Goal: Task Accomplishment & Management: Use online tool/utility

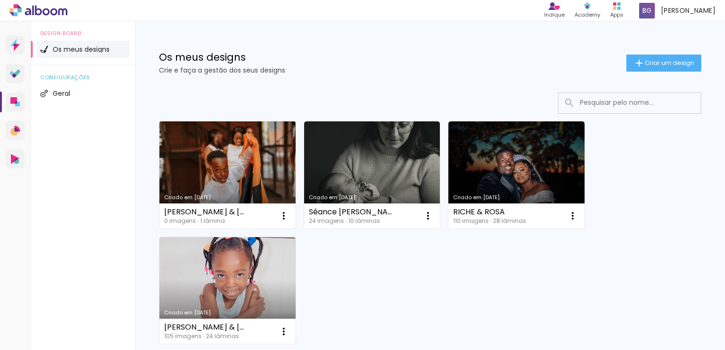
click at [262, 177] on link "Criado em [DATE]" at bounding box center [227, 174] width 136 height 107
click at [281, 215] on iron-icon at bounding box center [283, 215] width 11 height 11
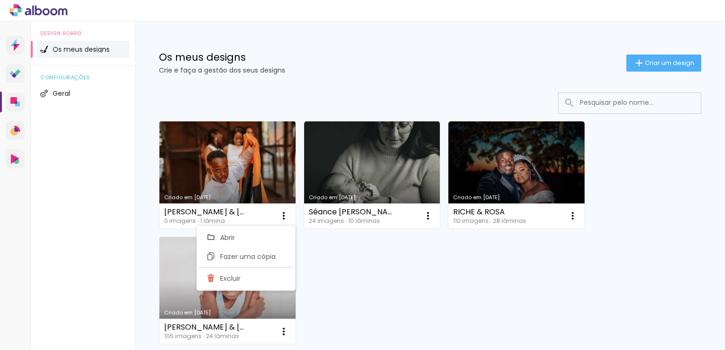
click at [220, 174] on link "Criado em [DATE]" at bounding box center [227, 174] width 136 height 107
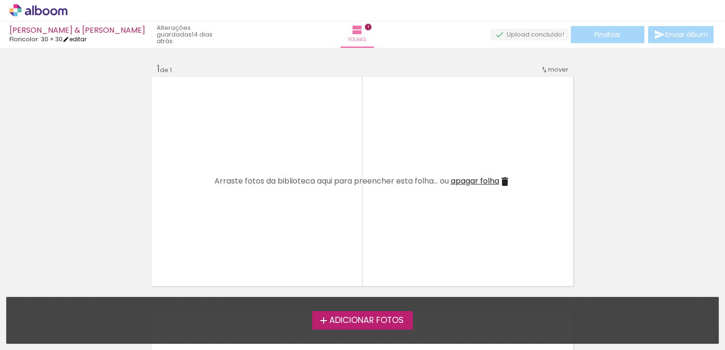
click at [80, 36] on link "editar" at bounding box center [75, 39] width 24 height 8
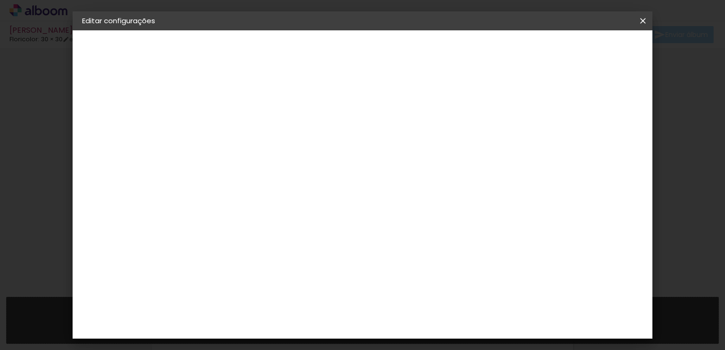
click at [107, 138] on span "30 × 30" at bounding box center [99, 138] width 24 height 7
click at [289, 156] on div "Escolha o tamanho" at bounding box center [261, 176] width 55 height 44
click at [289, 154] on div "Escolha o tamanho" at bounding box center [261, 176] width 55 height 44
click at [289, 155] on div "Escolha o tamanho" at bounding box center [261, 176] width 55 height 44
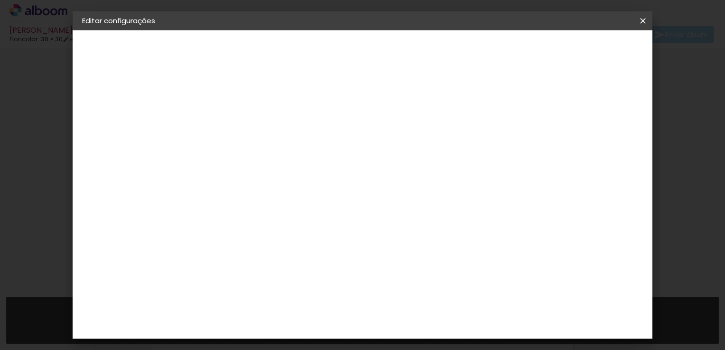
click at [289, 154] on div "Escolha o tamanho" at bounding box center [261, 176] width 55 height 44
click at [289, 161] on div "Escolha o tamanho" at bounding box center [261, 176] width 55 height 44
click at [0, 0] on slot "[PERSON_NAME] & [PERSON_NAME]" at bounding box center [0, 0] width 0 height 0
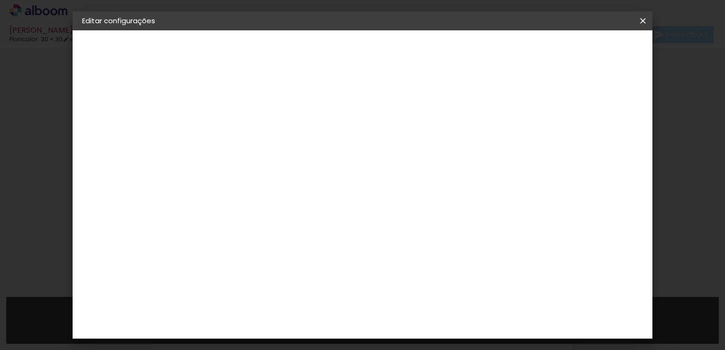
click at [0, 0] on slot "Avançar" at bounding box center [0, 0] width 0 height 0
click at [0, 0] on slot "Tamanho Livre" at bounding box center [0, 0] width 0 height 0
click at [268, 181] on input at bounding box center [240, 181] width 55 height 12
click at [260, 153] on input "text" at bounding box center [236, 152] width 47 height 12
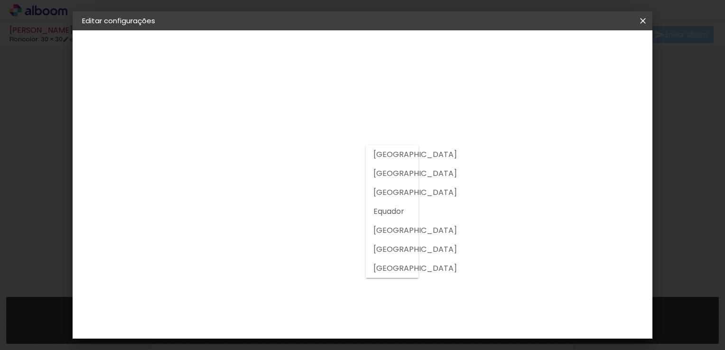
click at [0, 0] on slot "[GEOGRAPHIC_DATA]" at bounding box center [0, 0] width 0 height 0
type input "[GEOGRAPHIC_DATA]"
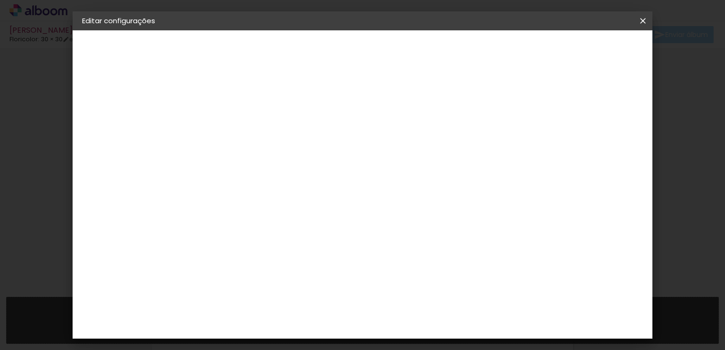
click at [266, 250] on div "Floricolor" at bounding box center [247, 250] width 35 height 8
click at [376, 56] on paper-button "Avançar" at bounding box center [353, 50] width 46 height 16
click at [274, 158] on input "text" at bounding box center [255, 165] width 37 height 15
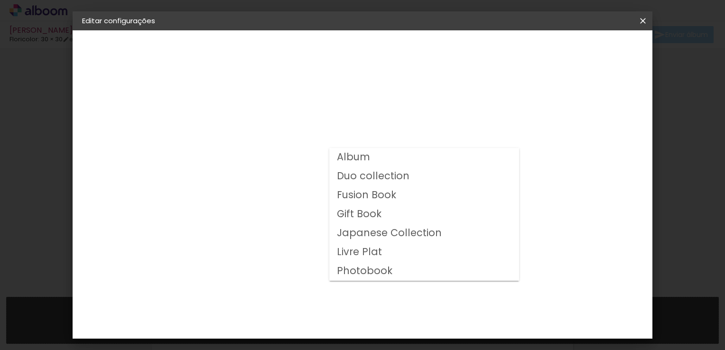
click at [378, 161] on paper-item "Album" at bounding box center [424, 157] width 190 height 19
type input "Album"
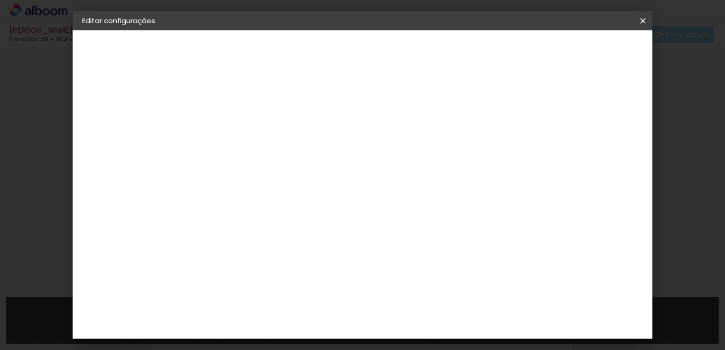
click at [301, 333] on span "25 × 25" at bounding box center [279, 342] width 44 height 19
click at [0, 0] on slot "Avançar" at bounding box center [0, 0] width 0 height 0
click at [504, 51] on span "Guardar configurações" at bounding box center [465, 50] width 77 height 7
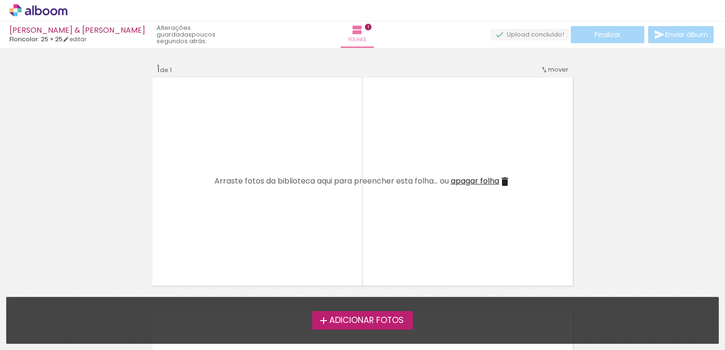
click at [43, 12] on icon at bounding box center [46, 11] width 7 height 7
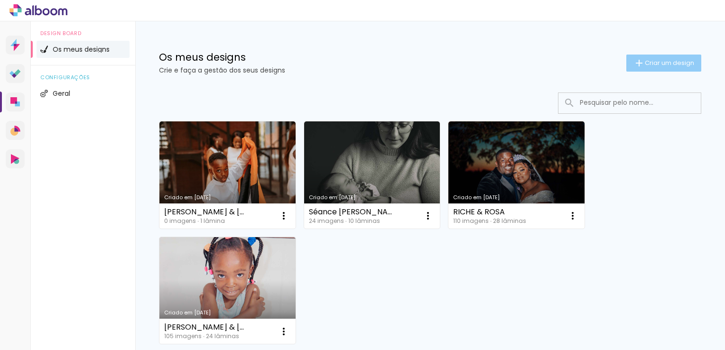
click at [645, 64] on span "Criar um design" at bounding box center [669, 63] width 49 height 6
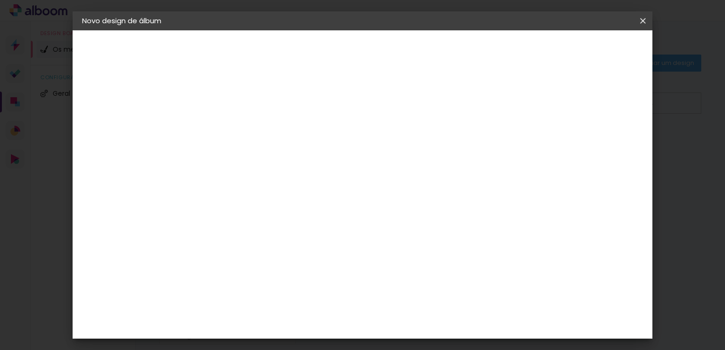
click at [643, 22] on iron-icon at bounding box center [642, 20] width 11 height 9
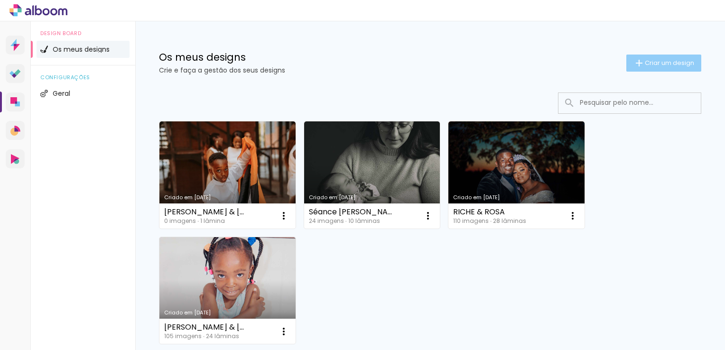
click at [633, 61] on iron-icon at bounding box center [638, 62] width 11 height 11
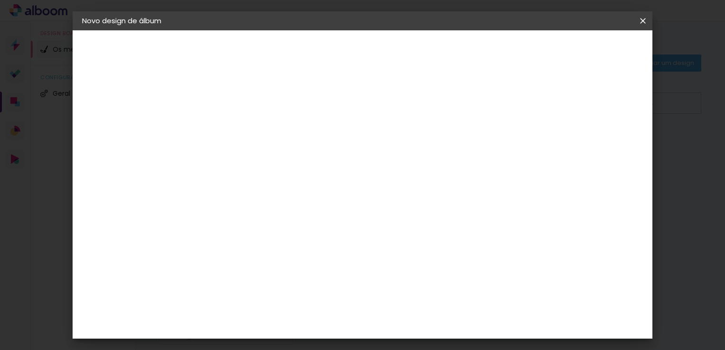
click at [237, 134] on input at bounding box center [237, 127] width 0 height 15
type input "Jolaine &"
type paper-input "Jolaine &"
click at [237, 124] on input "Jolaine &" at bounding box center [237, 127] width 0 height 15
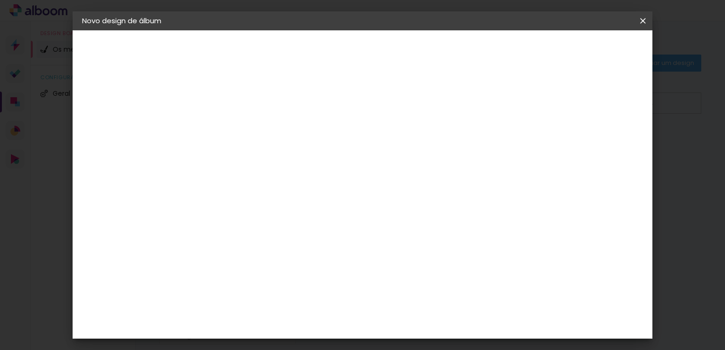
type input "J"
paste input "852 photos Jolaine & Nickson"
click at [237, 129] on input "852 photos Jolaine & Nickson" at bounding box center [237, 127] width 0 height 15
type input "[PERSON_NAME] & [PERSON_NAME]"
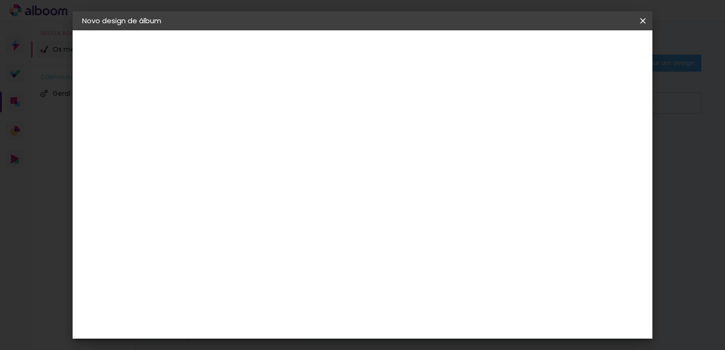
type paper-input "[PERSON_NAME] & [PERSON_NAME]"
click at [0, 0] on slot "Avançar" at bounding box center [0, 0] width 0 height 0
click at [271, 143] on paper-input-container "País de atuação" at bounding box center [240, 151] width 61 height 21
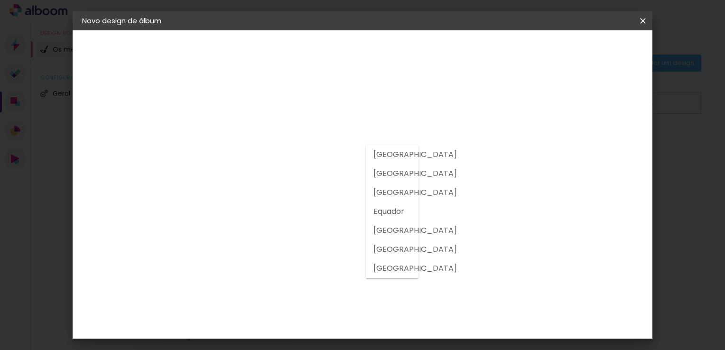
click at [0, 0] on slot "[GEOGRAPHIC_DATA]" at bounding box center [0, 0] width 0 height 0
type input "[GEOGRAPHIC_DATA]"
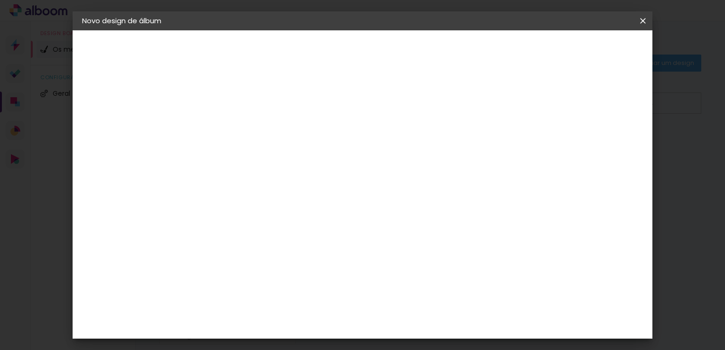
click at [251, 249] on div "Floricolor" at bounding box center [247, 250] width 35 height 8
click at [270, 175] on input at bounding box center [251, 181] width 76 height 12
click at [0, 0] on slot "Tamanho Livre" at bounding box center [0, 0] width 0 height 0
click at [293, 253] on paper-item "Floricolor" at bounding box center [251, 249] width 83 height 21
click at [0, 0] on slot "Avançar" at bounding box center [0, 0] width 0 height 0
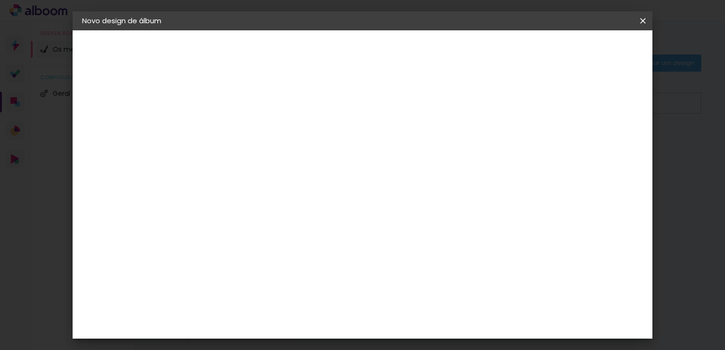
click at [274, 158] on input "text" at bounding box center [255, 165] width 37 height 15
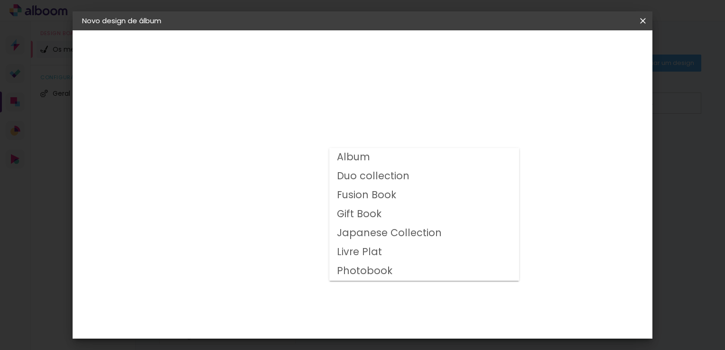
click at [393, 157] on paper-item "Album" at bounding box center [424, 157] width 190 height 19
type input "Album"
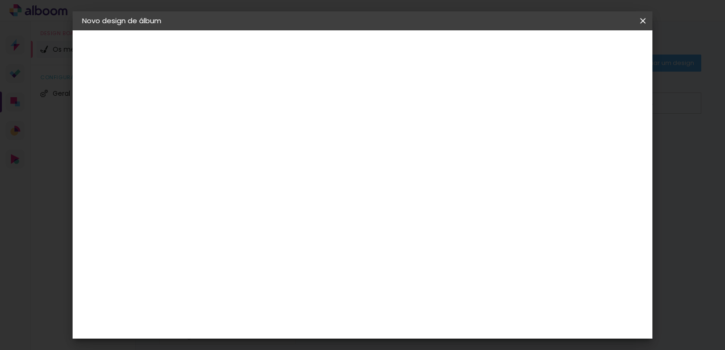
click at [652, 160] on iron-overlay-backdrop at bounding box center [362, 175] width 725 height 350
click at [336, 244] on span "30 × 30 cm" at bounding box center [318, 253] width 35 height 19
click at [0, 0] on slot "Avançar" at bounding box center [0, 0] width 0 height 0
click at [514, 57] on paper-button "Iniciar design" at bounding box center [483, 50] width 62 height 16
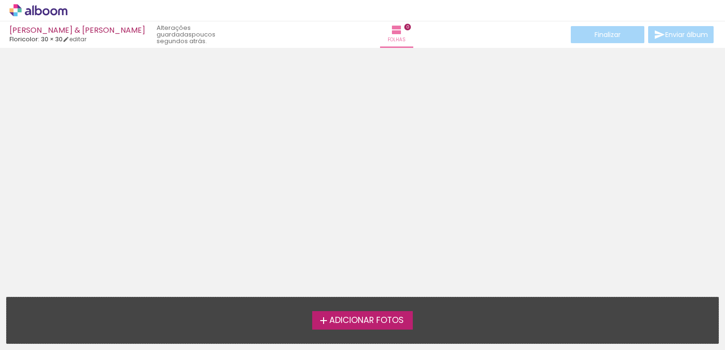
click at [349, 325] on span "Adicionar Fotos" at bounding box center [366, 320] width 74 height 9
click at [0, 0] on input "file" at bounding box center [0, 0] width 0 height 0
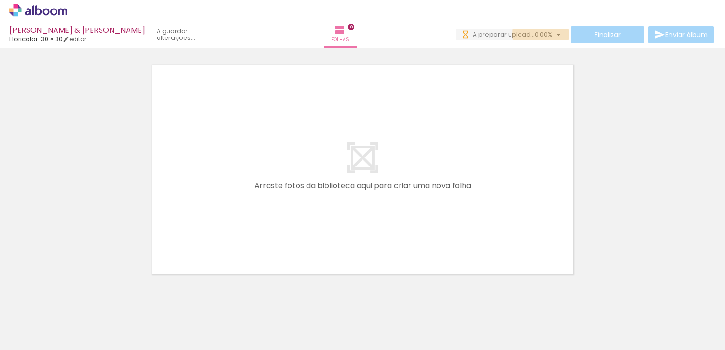
click at [553, 34] on iron-icon at bounding box center [558, 34] width 11 height 11
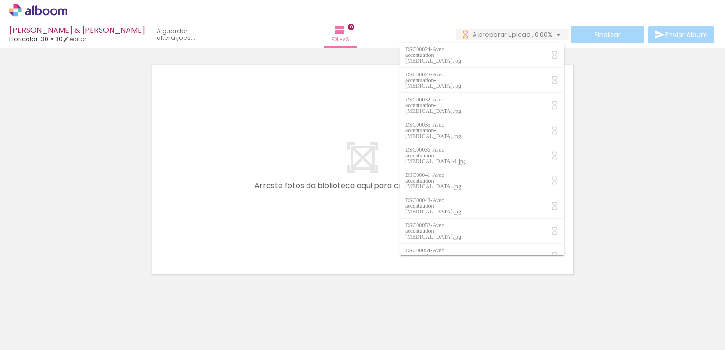
click at [304, 120] on quentale-layouter at bounding box center [362, 170] width 424 height 212
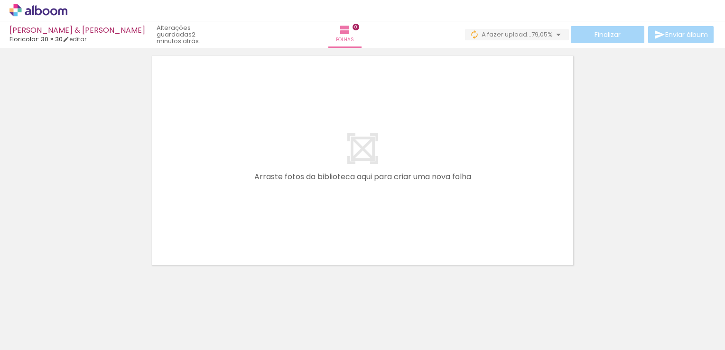
scroll to position [29, 0]
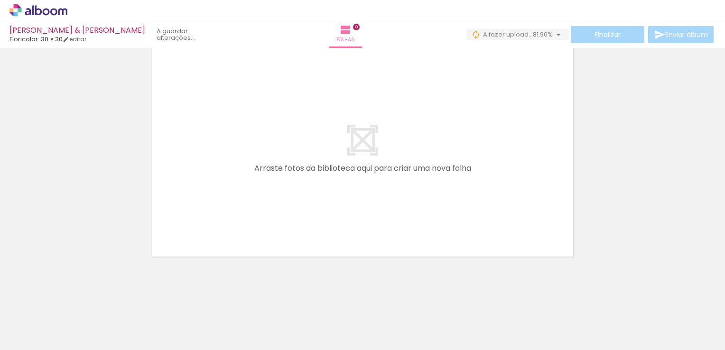
click at [716, 147] on div at bounding box center [362, 140] width 725 height 236
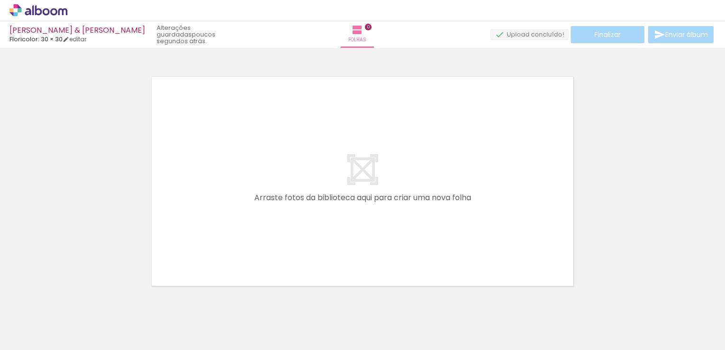
scroll to position [0, 0]
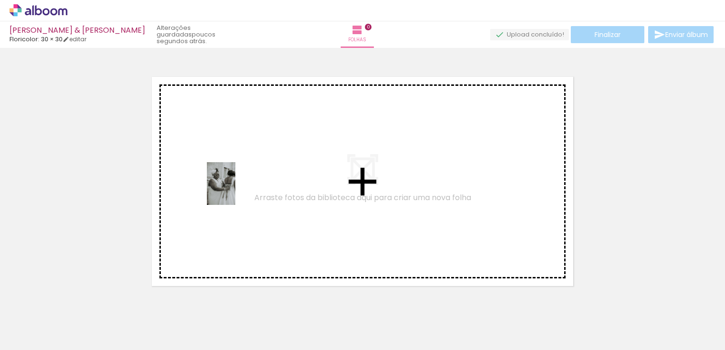
drag, startPoint x: 104, startPoint y: 331, endPoint x: 252, endPoint y: 178, distance: 212.6
click at [252, 178] on quentale-workspace at bounding box center [362, 175] width 725 height 350
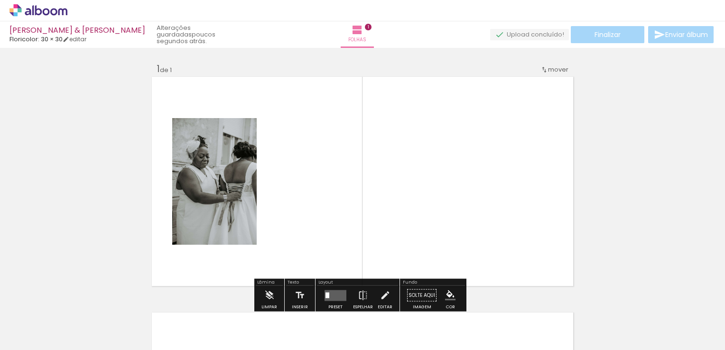
scroll to position [12, 0]
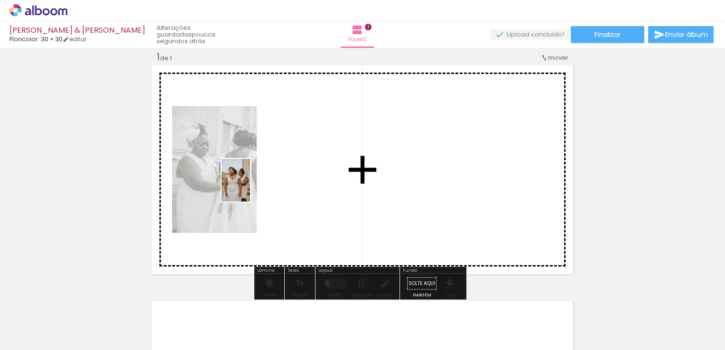
drag, startPoint x: 147, startPoint y: 334, endPoint x: 270, endPoint y: 175, distance: 201.2
click at [270, 175] on quentale-workspace at bounding box center [362, 175] width 725 height 350
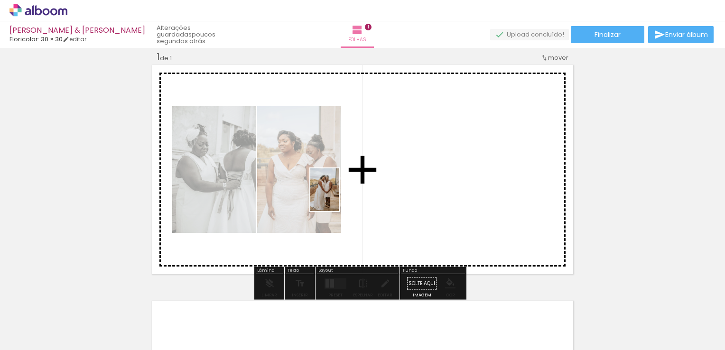
drag, startPoint x: 204, startPoint y: 330, endPoint x: 339, endPoint y: 212, distance: 179.1
click at [339, 212] on quentale-workspace at bounding box center [362, 175] width 725 height 350
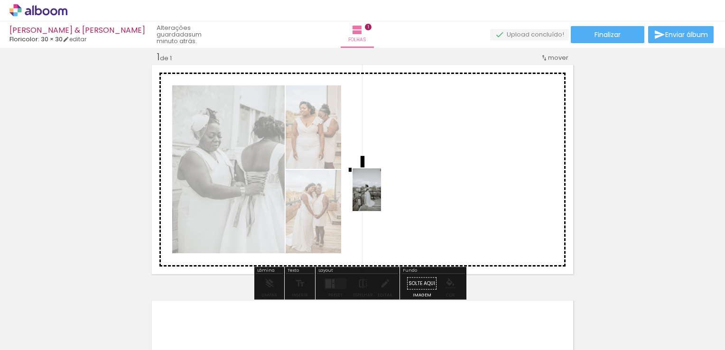
drag, startPoint x: 263, startPoint y: 328, endPoint x: 381, endPoint y: 197, distance: 176.3
click at [381, 197] on quentale-workspace at bounding box center [362, 175] width 725 height 350
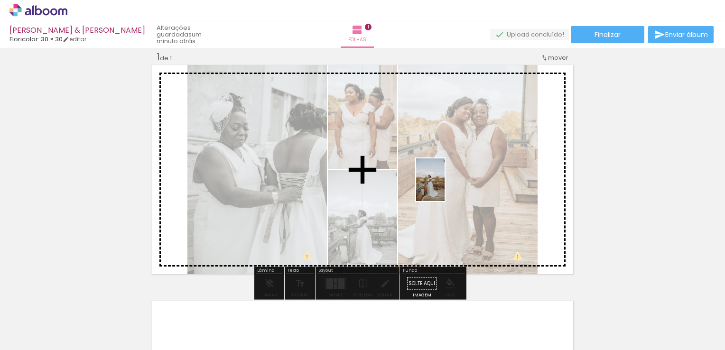
drag, startPoint x: 319, startPoint y: 328, endPoint x: 445, endPoint y: 187, distance: 189.4
click at [445, 187] on quentale-workspace at bounding box center [362, 175] width 725 height 350
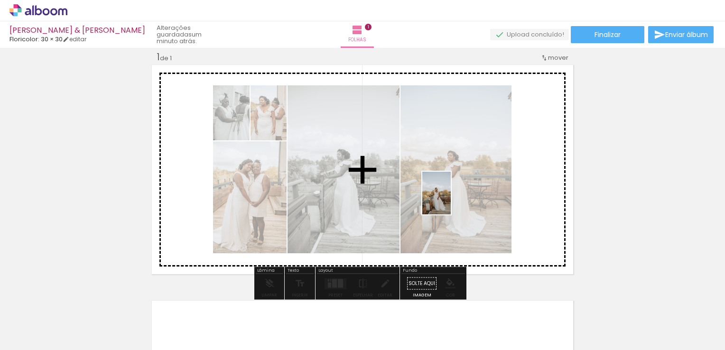
drag, startPoint x: 368, startPoint y: 323, endPoint x: 457, endPoint y: 194, distance: 156.8
click at [457, 194] on quentale-workspace at bounding box center [362, 175] width 725 height 350
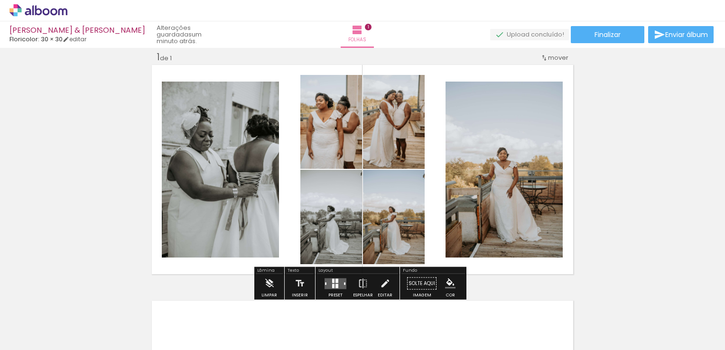
click at [591, 273] on div "Inserir folha 1 de 1" at bounding box center [362, 275] width 725 height 472
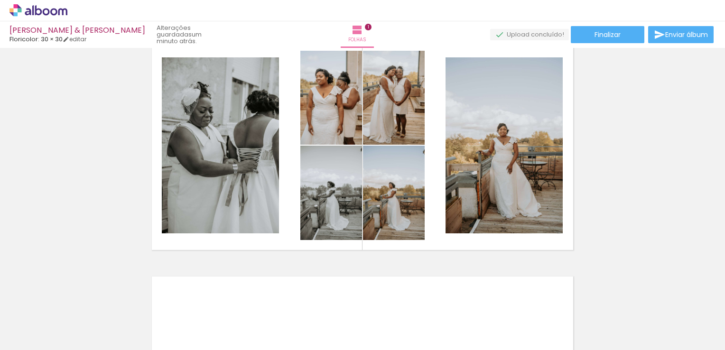
scroll to position [35, 0]
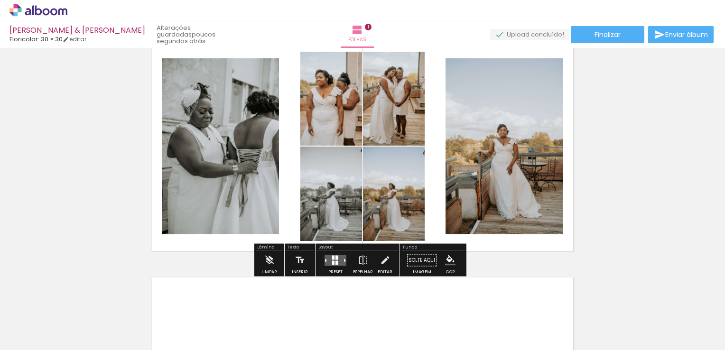
click at [335, 261] on div at bounding box center [336, 262] width 3 height 4
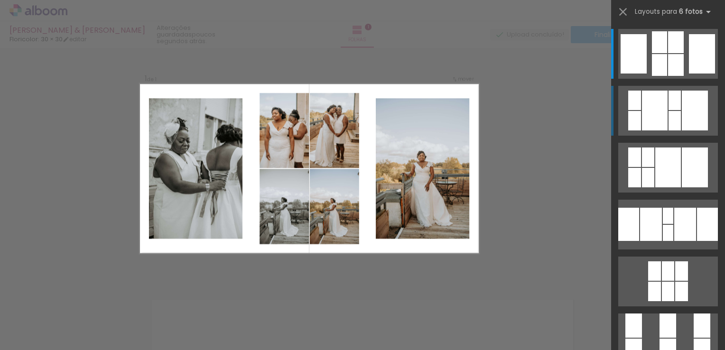
scroll to position [12, 0]
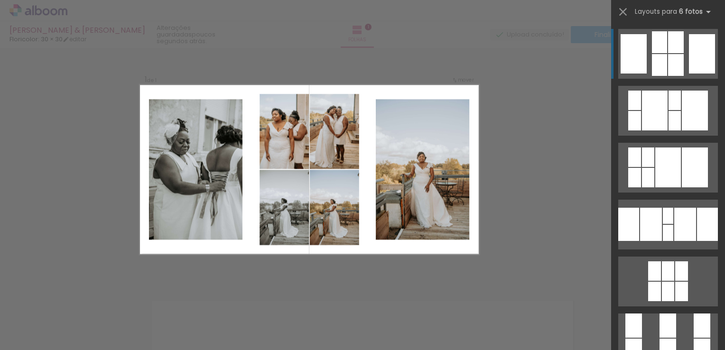
click at [643, 68] on quentale-layouter at bounding box center [668, 54] width 100 height 50
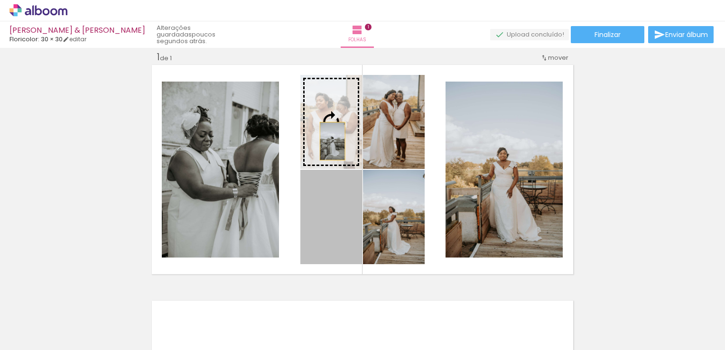
drag, startPoint x: 341, startPoint y: 213, endPoint x: 327, endPoint y: 130, distance: 84.1
click at [0, 0] on slot at bounding box center [0, 0] width 0 height 0
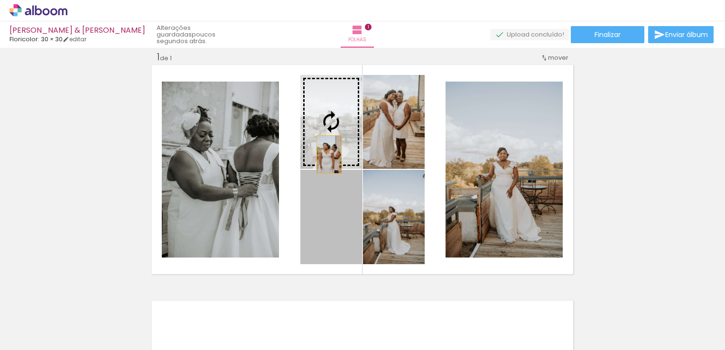
drag, startPoint x: 318, startPoint y: 221, endPoint x: 325, endPoint y: 138, distance: 82.8
click at [0, 0] on slot at bounding box center [0, 0] width 0 height 0
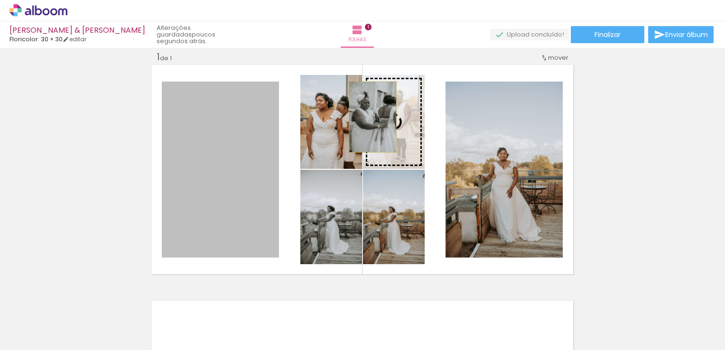
drag, startPoint x: 220, startPoint y: 151, endPoint x: 369, endPoint y: 117, distance: 153.4
click at [0, 0] on slot at bounding box center [0, 0] width 0 height 0
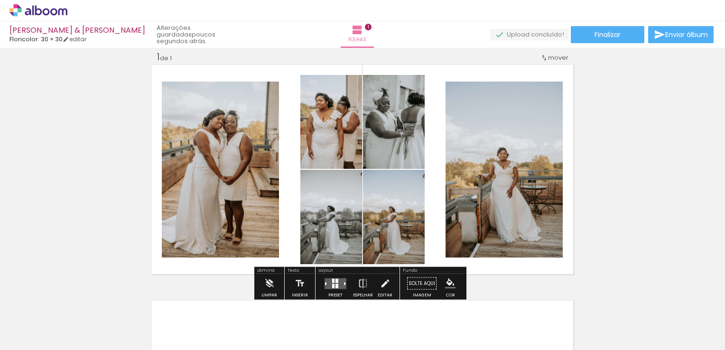
scroll to position [0, 0]
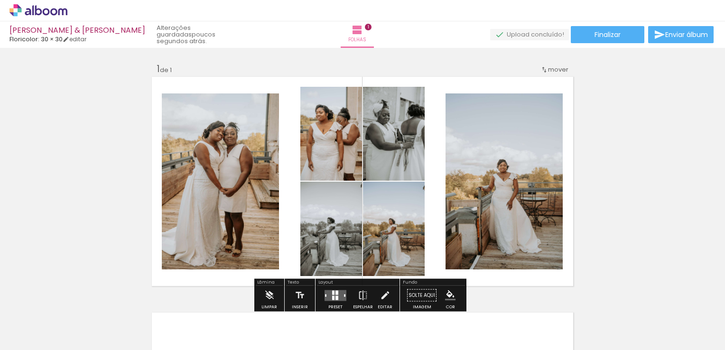
click at [716, 93] on div "Inserir folha 1 de 1" at bounding box center [362, 287] width 725 height 472
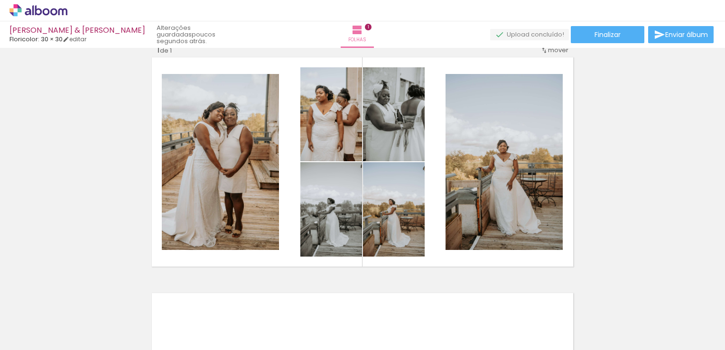
scroll to position [15, 0]
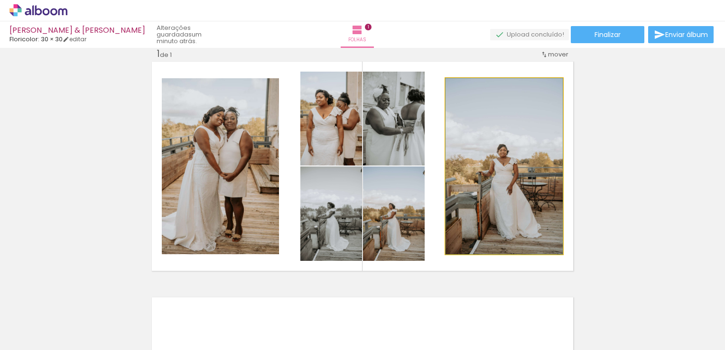
click at [495, 139] on quentale-photo at bounding box center [503, 166] width 117 height 176
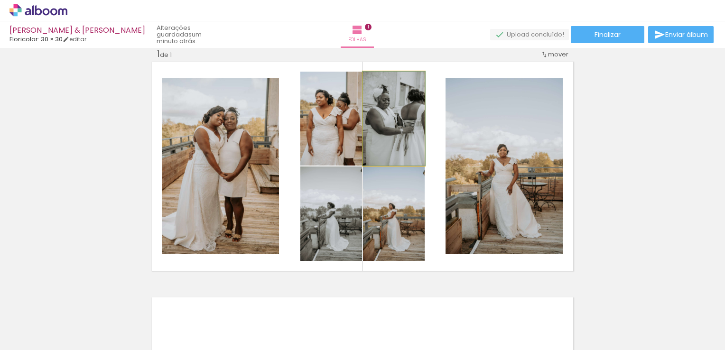
click at [385, 132] on quentale-photo at bounding box center [394, 119] width 62 height 94
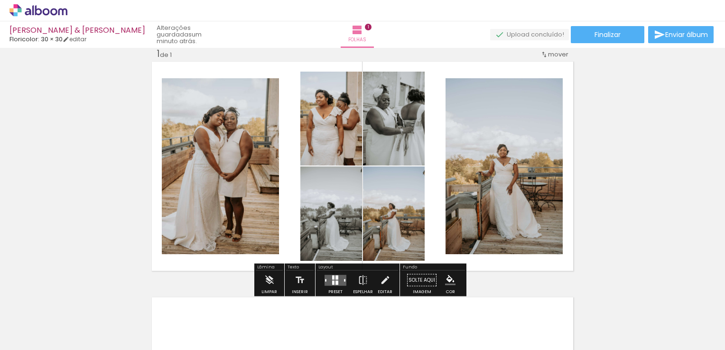
click at [348, 207] on quentale-photo at bounding box center [331, 213] width 62 height 94
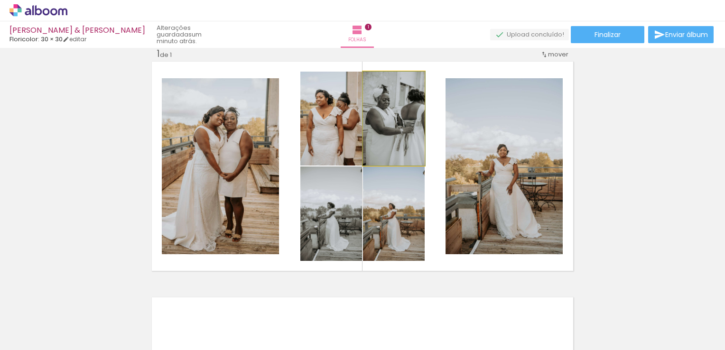
click at [381, 129] on quentale-photo at bounding box center [394, 119] width 62 height 94
click at [330, 127] on quentale-photo at bounding box center [331, 119] width 62 height 94
click at [407, 199] on quentale-photo at bounding box center [394, 213] width 62 height 94
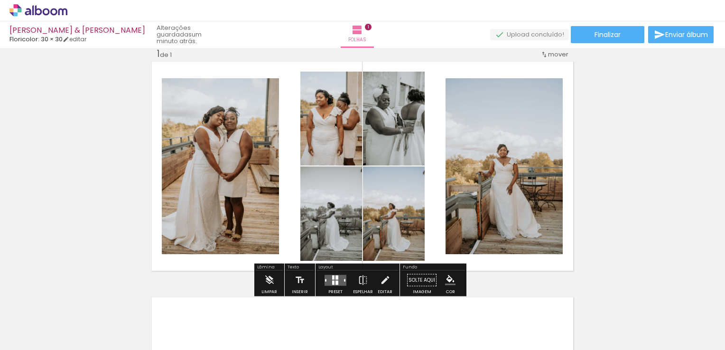
click at [604, 157] on div "Inserir folha 1 de 1" at bounding box center [362, 272] width 725 height 472
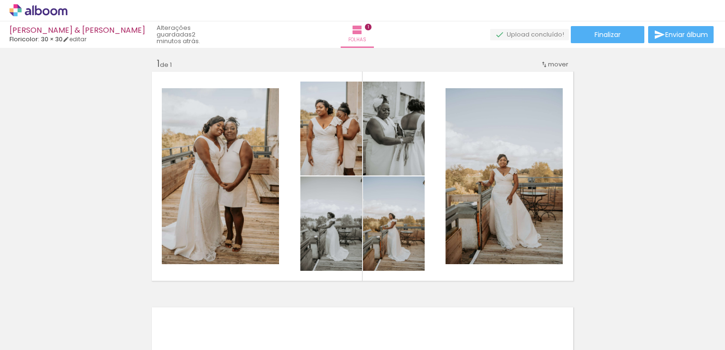
scroll to position [0, 0]
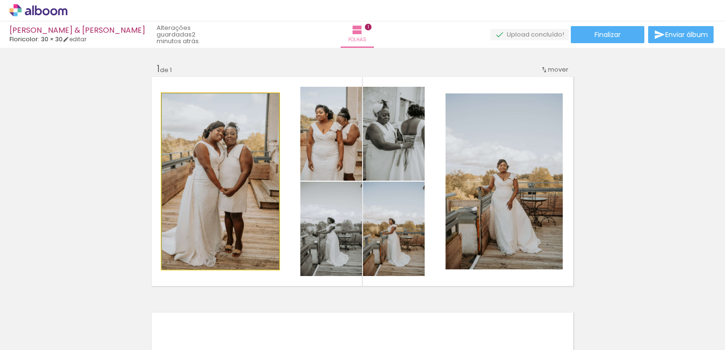
click at [226, 174] on quentale-photo at bounding box center [220, 181] width 117 height 176
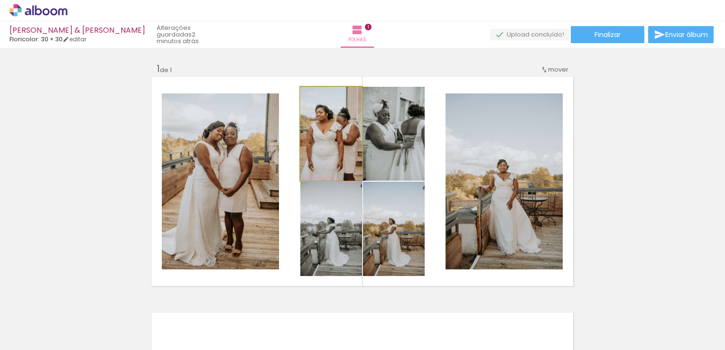
click at [340, 150] on quentale-photo at bounding box center [331, 134] width 62 height 94
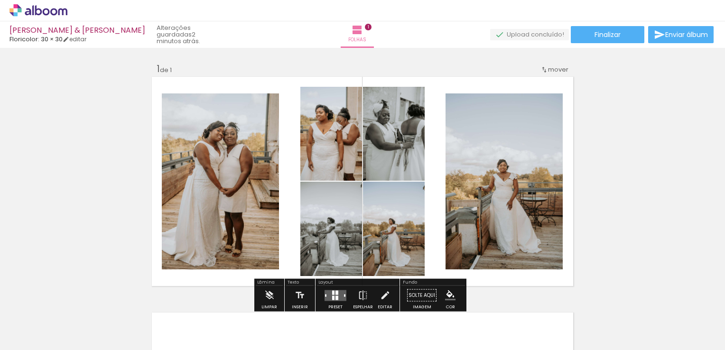
click at [399, 153] on quentale-photo at bounding box center [394, 134] width 62 height 94
click at [478, 166] on quentale-photo at bounding box center [503, 181] width 117 height 176
click at [627, 176] on div "Inserir folha 1 de 1" at bounding box center [362, 287] width 725 height 472
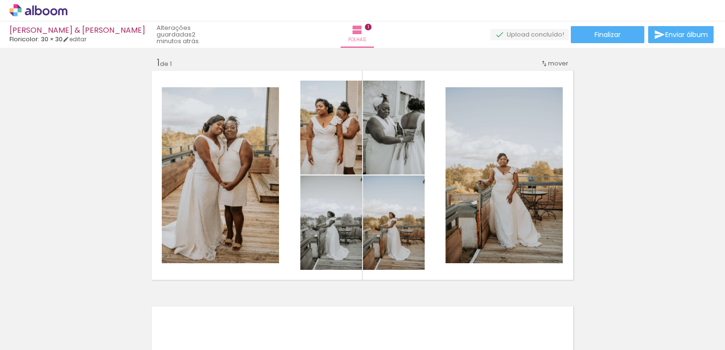
scroll to position [1, 0]
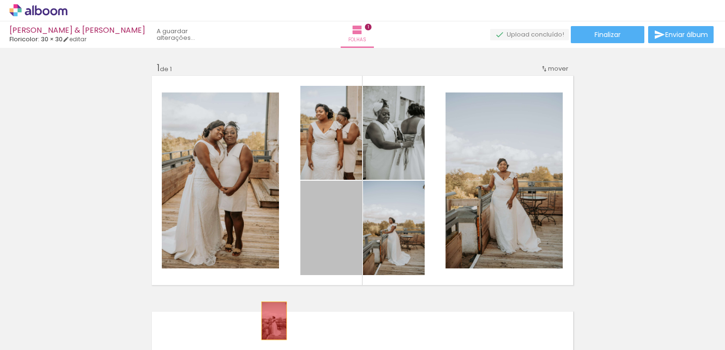
drag, startPoint x: 332, startPoint y: 229, endPoint x: 270, endPoint y: 321, distance: 110.5
click at [270, 321] on quentale-workspace at bounding box center [362, 175] width 725 height 350
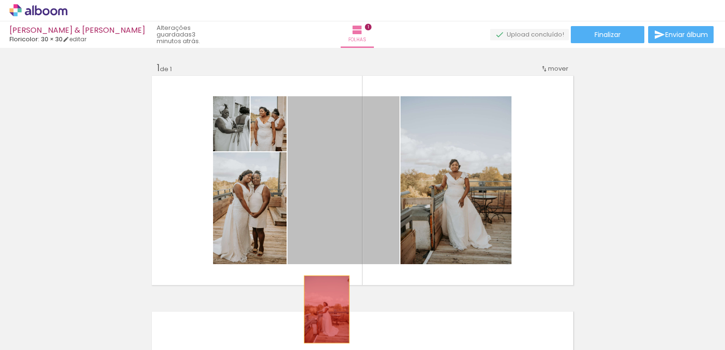
drag, startPoint x: 361, startPoint y: 230, endPoint x: 322, endPoint y: 311, distance: 90.1
click at [322, 311] on quentale-workspace at bounding box center [362, 175] width 725 height 350
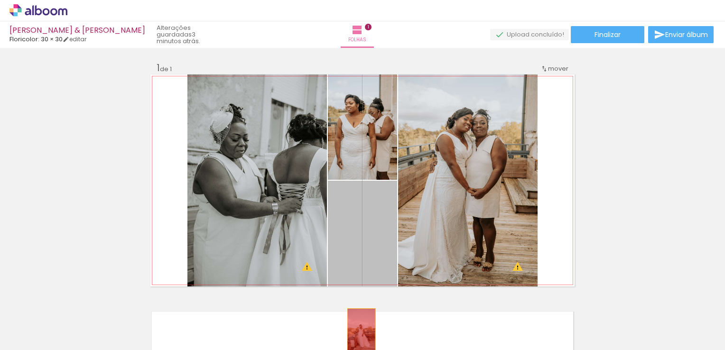
drag, startPoint x: 380, startPoint y: 234, endPoint x: 362, endPoint y: 332, distance: 99.8
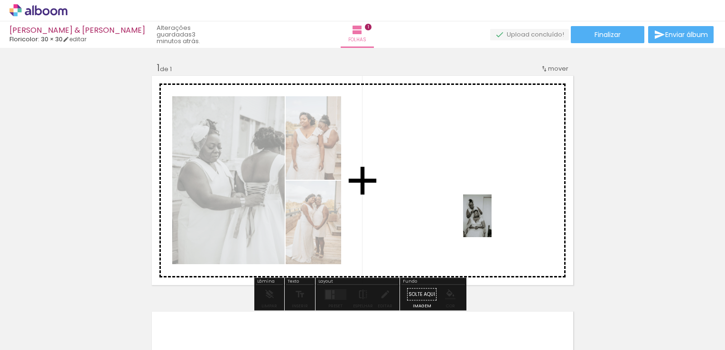
drag, startPoint x: 576, startPoint y: 315, endPoint x: 487, endPoint y: 214, distance: 134.7
click at [487, 214] on quentale-workspace at bounding box center [362, 175] width 725 height 350
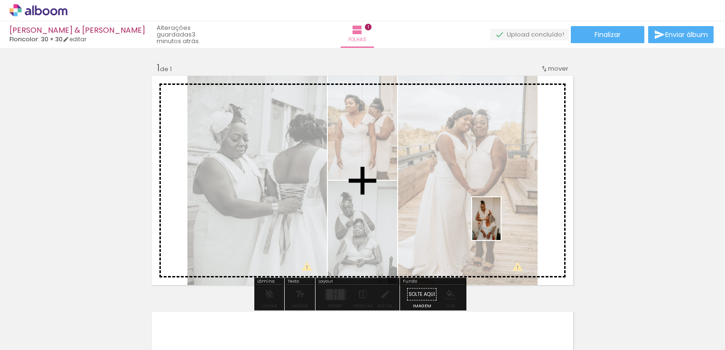
drag, startPoint x: 629, startPoint y: 316, endPoint x: 500, endPoint y: 226, distance: 157.4
click at [500, 226] on quentale-workspace at bounding box center [362, 175] width 725 height 350
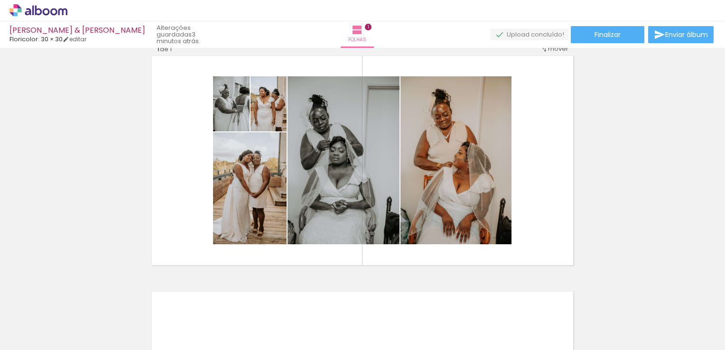
scroll to position [19, 0]
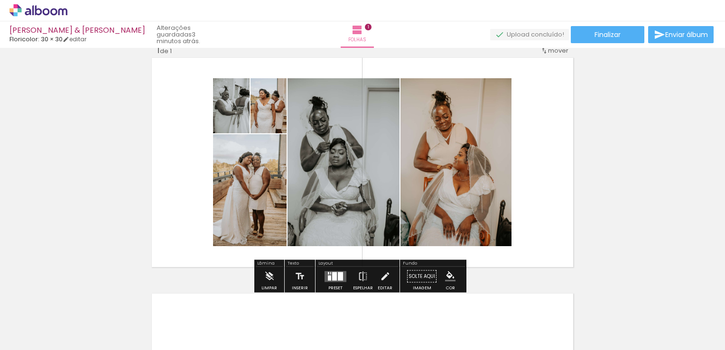
click at [332, 278] on div at bounding box center [334, 276] width 5 height 9
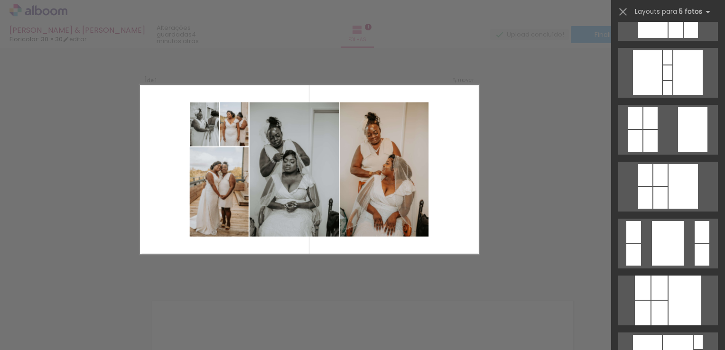
scroll to position [607, 0]
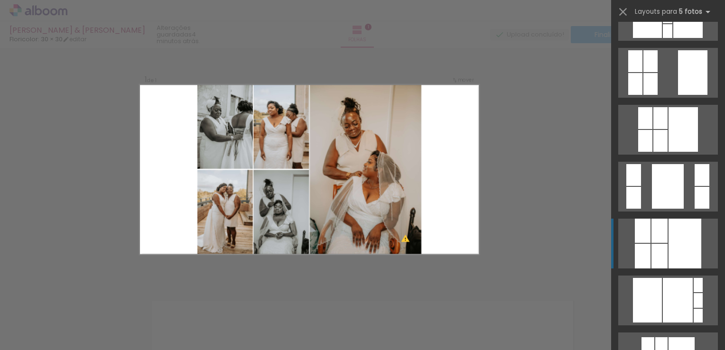
click at [670, 237] on div at bounding box center [684, 244] width 33 height 50
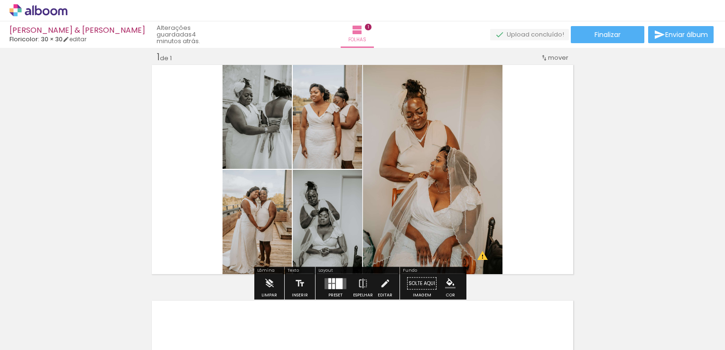
click at [341, 282] on quentale-layouter at bounding box center [335, 283] width 22 height 11
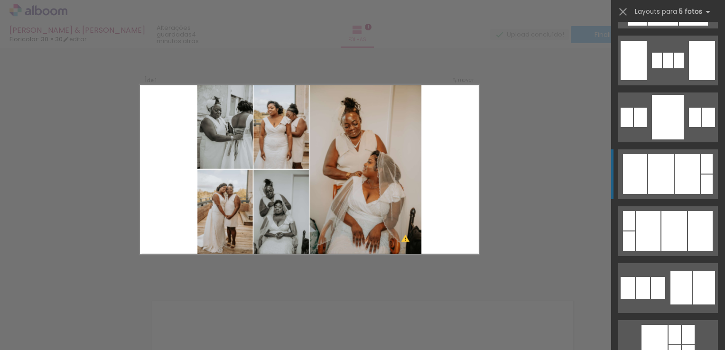
scroll to position [1100, 0]
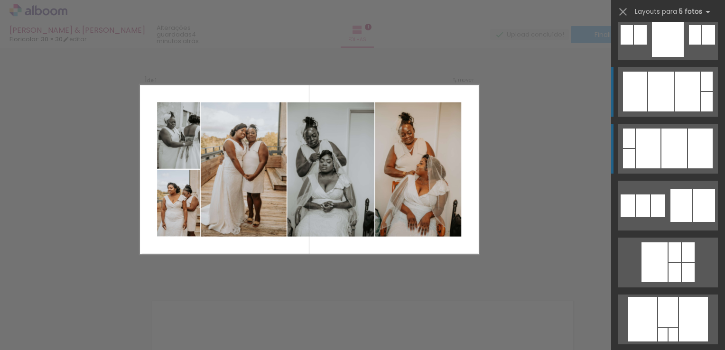
click at [651, 140] on div at bounding box center [648, 149] width 25 height 40
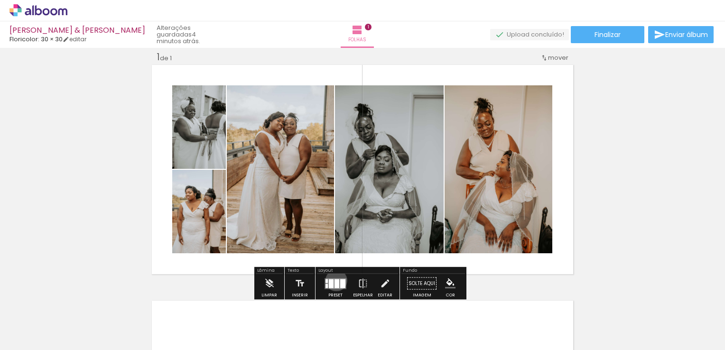
click at [334, 280] on div at bounding box center [336, 283] width 5 height 9
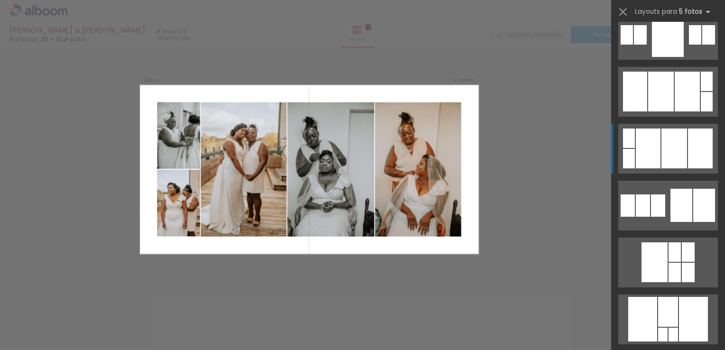
scroll to position [1195, 0]
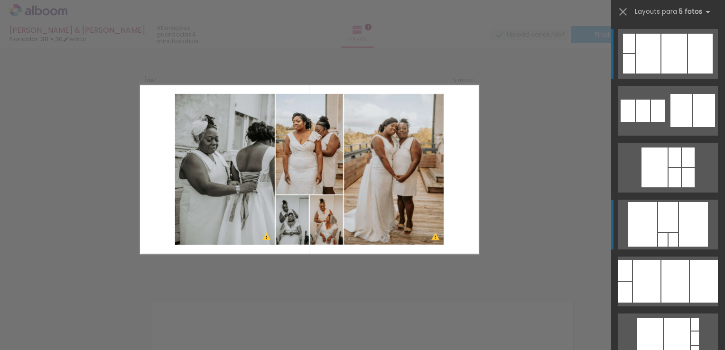
click at [673, 217] on div at bounding box center [668, 217] width 20 height 30
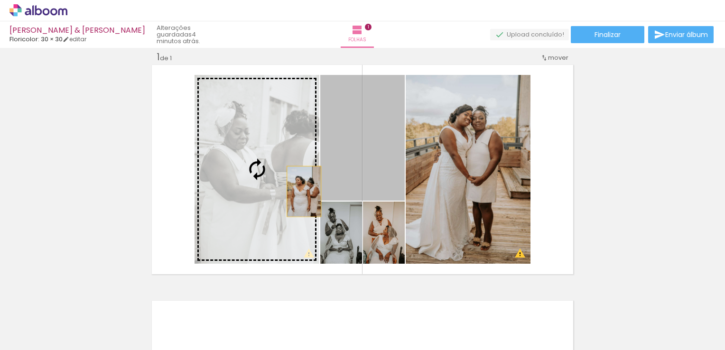
drag, startPoint x: 378, startPoint y: 150, endPoint x: 300, endPoint y: 191, distance: 87.8
click at [0, 0] on slot at bounding box center [0, 0] width 0 height 0
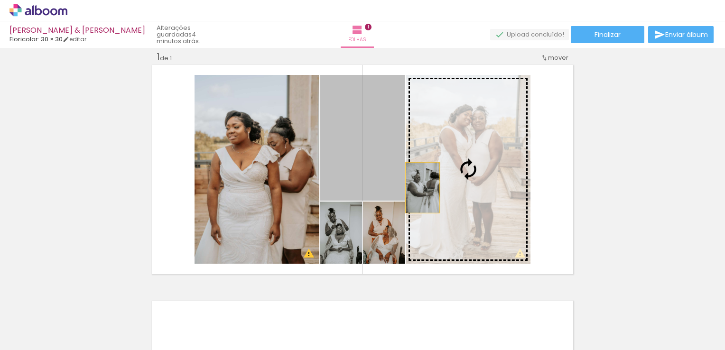
drag, startPoint x: 370, startPoint y: 179, endPoint x: 427, endPoint y: 187, distance: 57.0
click at [0, 0] on slot at bounding box center [0, 0] width 0 height 0
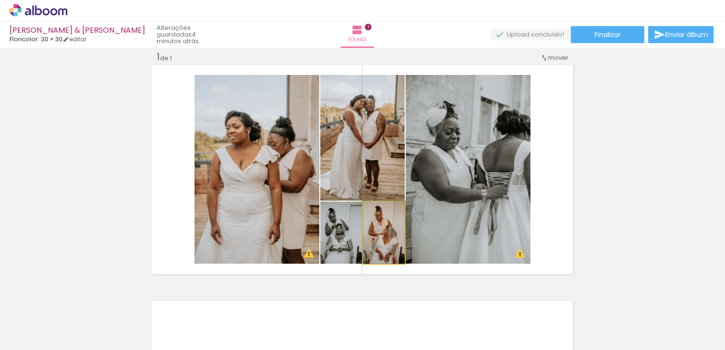
drag, startPoint x: 382, startPoint y: 251, endPoint x: 372, endPoint y: 228, distance: 25.3
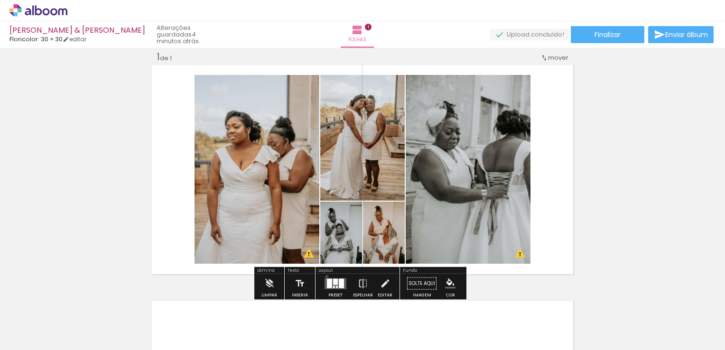
click at [324, 276] on div at bounding box center [336, 283] width 26 height 19
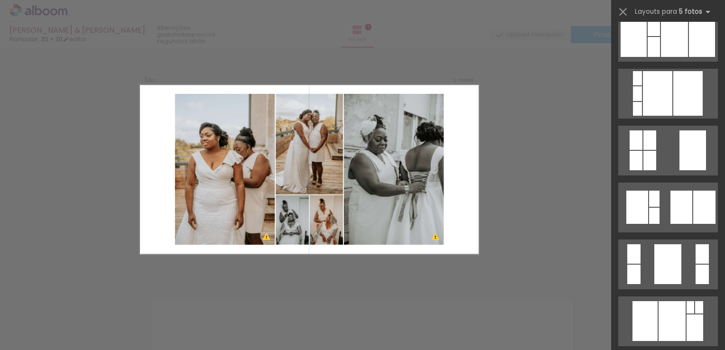
scroll to position [1807, 0]
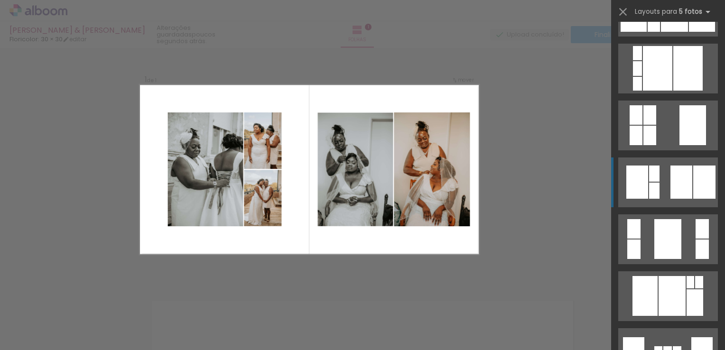
click at [672, 186] on div at bounding box center [681, 182] width 22 height 33
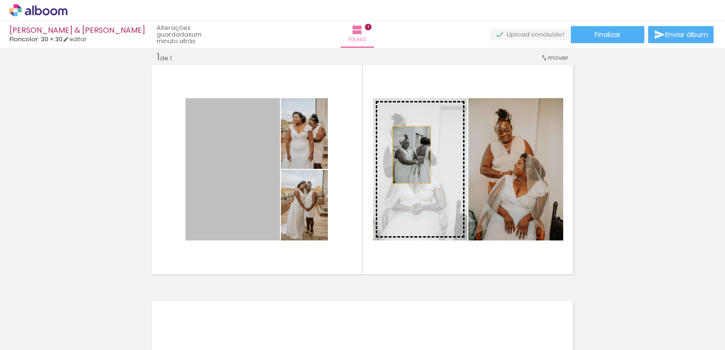
drag, startPoint x: 249, startPoint y: 192, endPoint x: 408, endPoint y: 155, distance: 164.2
click at [0, 0] on slot at bounding box center [0, 0] width 0 height 0
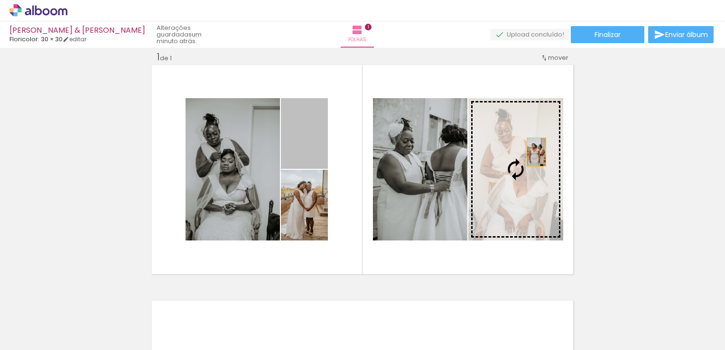
drag, startPoint x: 302, startPoint y: 147, endPoint x: 526, endPoint y: 151, distance: 224.8
click at [0, 0] on slot at bounding box center [0, 0] width 0 height 0
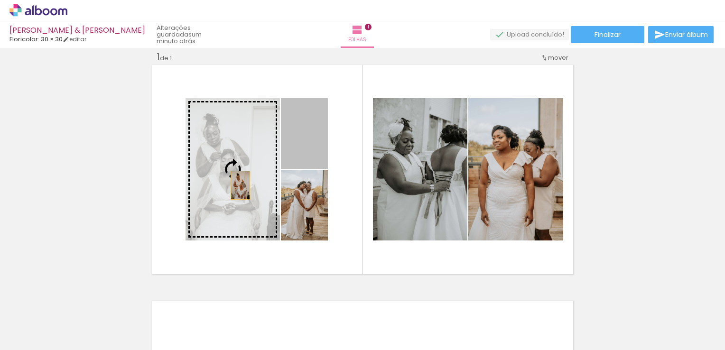
drag, startPoint x: 304, startPoint y: 147, endPoint x: 235, endPoint y: 185, distance: 79.1
click at [0, 0] on slot at bounding box center [0, 0] width 0 height 0
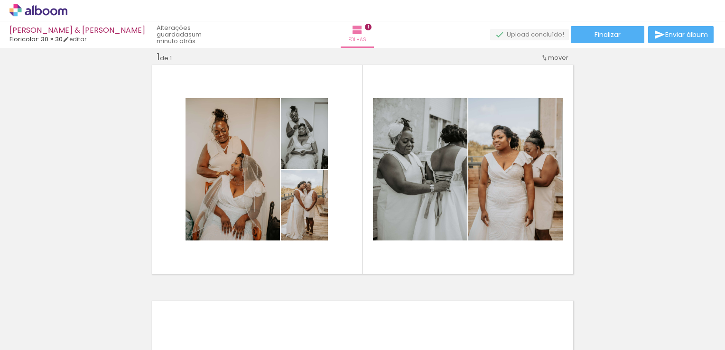
click at [683, 175] on div "Inserir folha 1 de 1" at bounding box center [362, 275] width 725 height 472
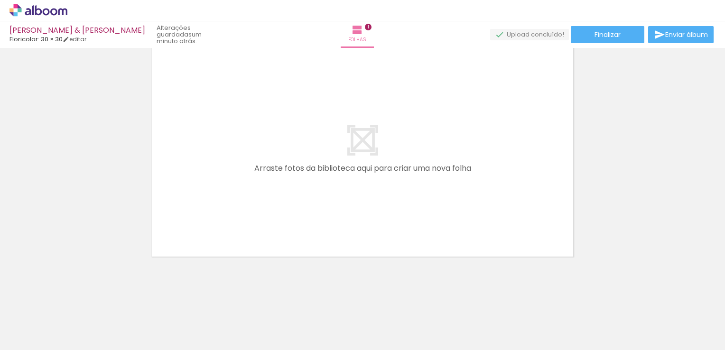
scroll to position [0, 0]
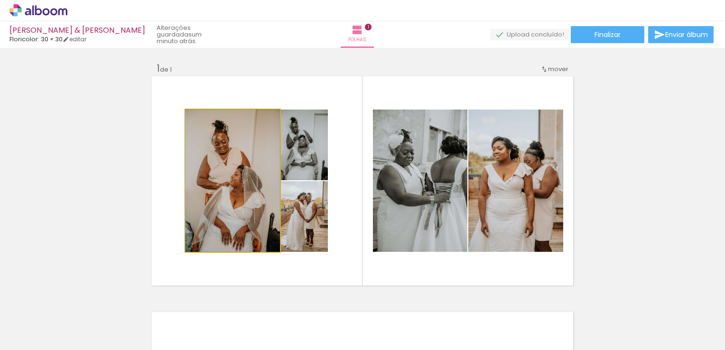
drag, startPoint x: 233, startPoint y: 175, endPoint x: 224, endPoint y: 192, distance: 19.7
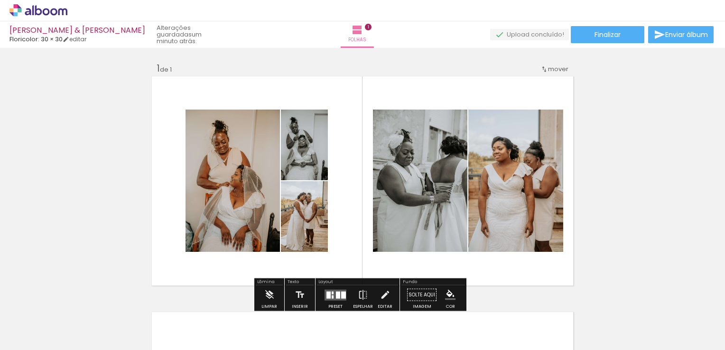
click at [521, 336] on div at bounding box center [519, 318] width 31 height 47
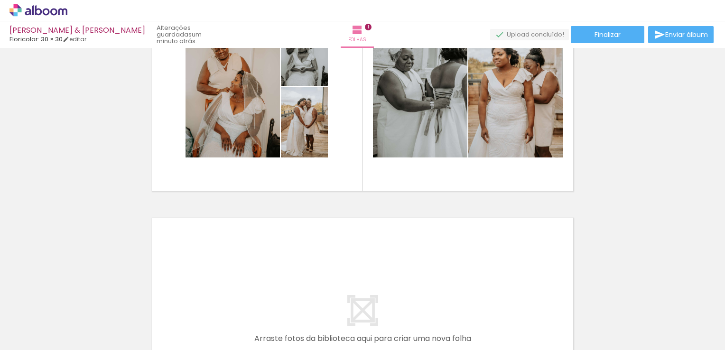
scroll to position [95, 0]
click at [469, 322] on div at bounding box center [466, 317] width 47 height 31
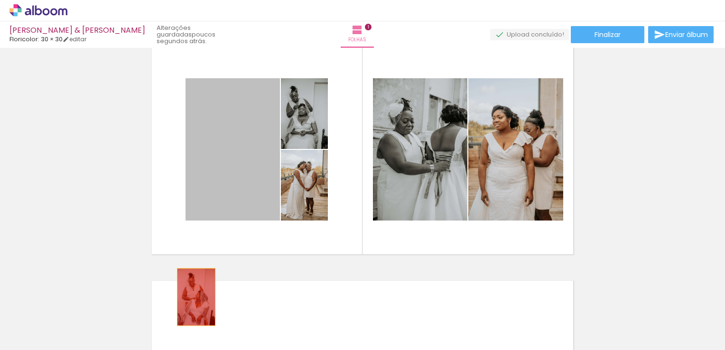
drag, startPoint x: 200, startPoint y: 274, endPoint x: 193, endPoint y: 297, distance: 23.9
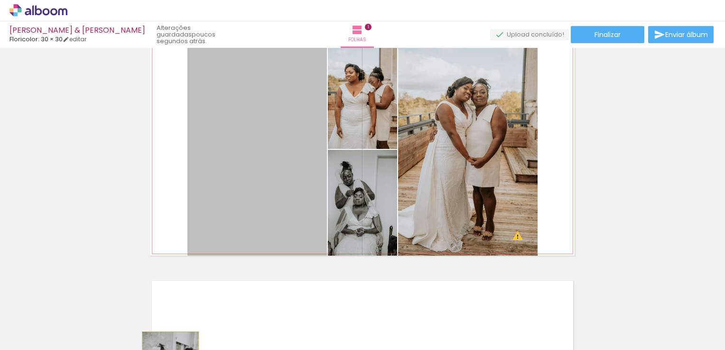
drag, startPoint x: 277, startPoint y: 211, endPoint x: 167, endPoint y: 374, distance: 196.9
click at [167, 350] on html "link( href="../../bower_components/polymer/polymer.html" rel="import" ) picture…" at bounding box center [362, 175] width 725 height 350
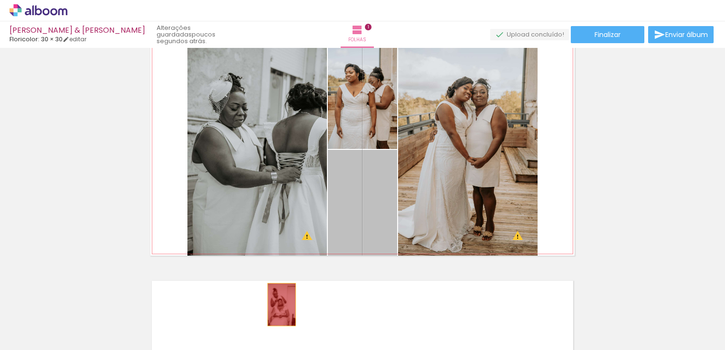
drag, startPoint x: 365, startPoint y: 204, endPoint x: 277, endPoint y: 305, distance: 133.9
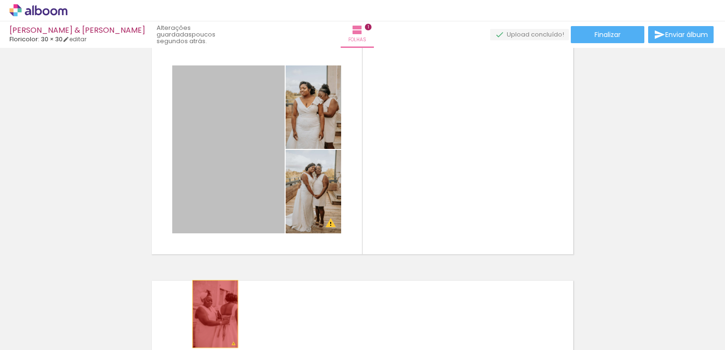
drag, startPoint x: 239, startPoint y: 191, endPoint x: 212, endPoint y: 341, distance: 152.8
click at [208, 348] on quentale-workspace at bounding box center [362, 175] width 725 height 350
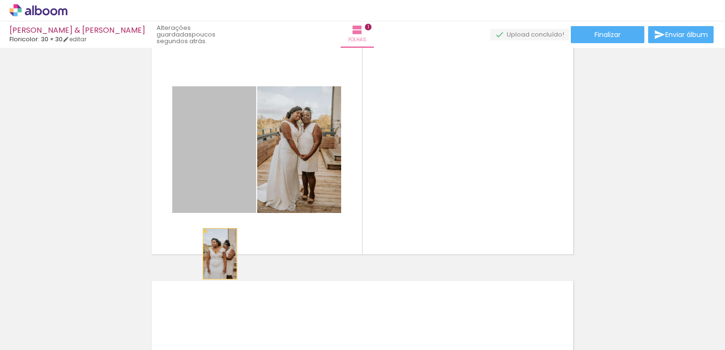
drag, startPoint x: 227, startPoint y: 198, endPoint x: 220, endPoint y: 299, distance: 100.8
click at [203, 337] on quentale-workspace at bounding box center [362, 175] width 725 height 350
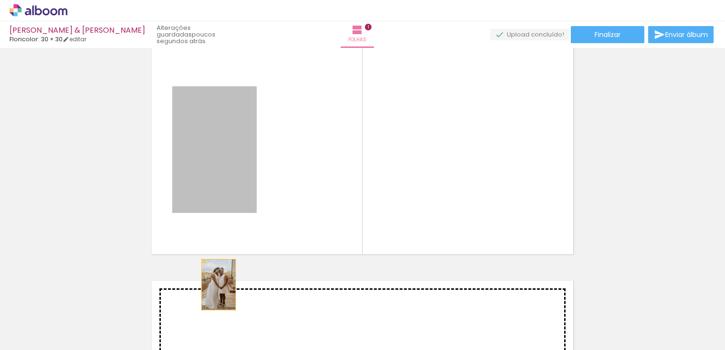
drag, startPoint x: 219, startPoint y: 200, endPoint x: 210, endPoint y: 363, distance: 163.4
click at [210, 350] on html "link( href="../../bower_components/polymer/polymer.html" rel="import" ) picture…" at bounding box center [362, 175] width 725 height 350
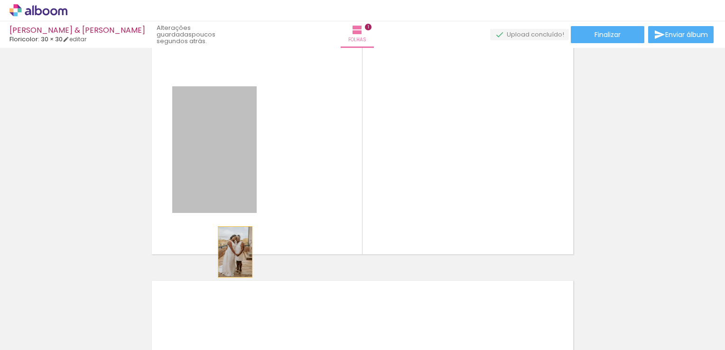
drag, startPoint x: 233, startPoint y: 191, endPoint x: 228, endPoint y: 291, distance: 100.2
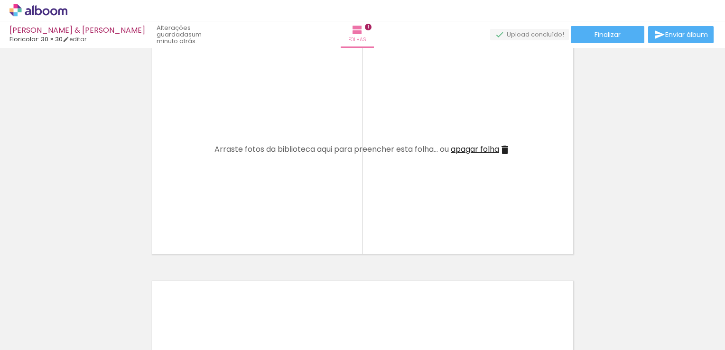
scroll to position [0, 4231]
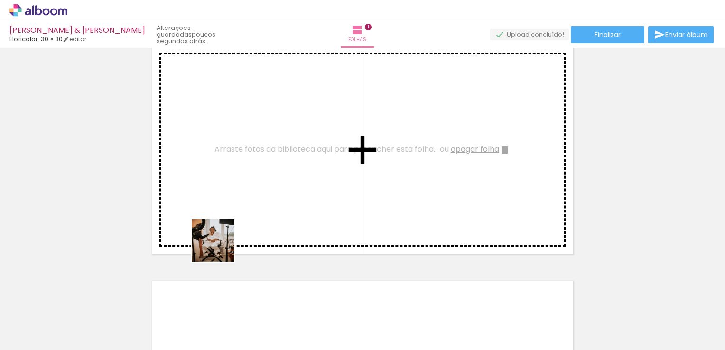
drag, startPoint x: 228, startPoint y: 336, endPoint x: 218, endPoint y: 213, distance: 122.7
click at [218, 213] on quentale-workspace at bounding box center [362, 175] width 725 height 350
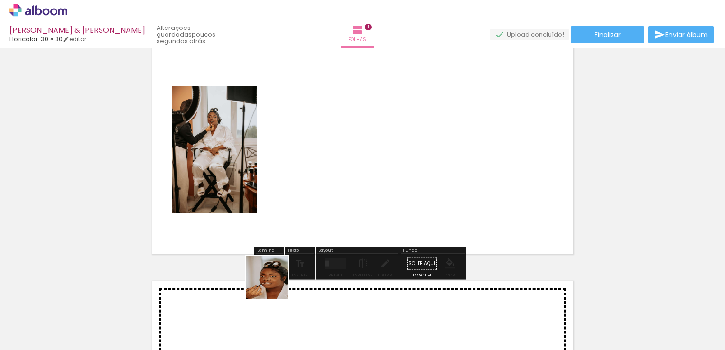
drag, startPoint x: 272, startPoint y: 322, endPoint x: 277, endPoint y: 189, distance: 133.4
click at [277, 189] on quentale-workspace at bounding box center [362, 175] width 725 height 350
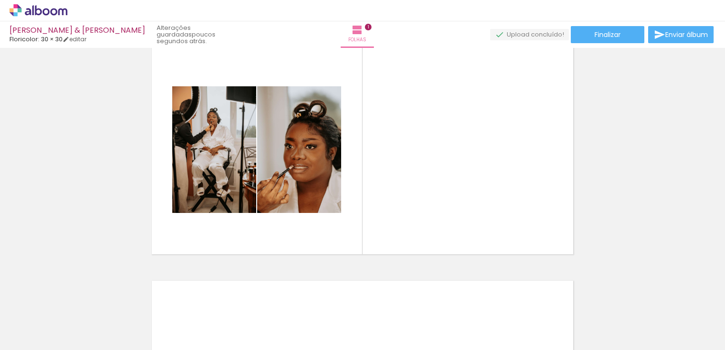
scroll to position [0, 4357]
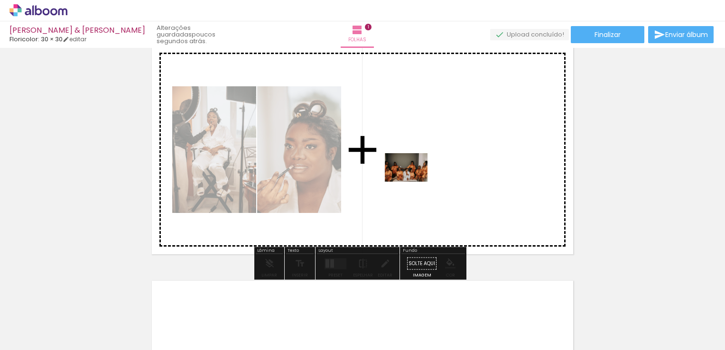
drag, startPoint x: 225, startPoint y: 329, endPoint x: 432, endPoint y: 174, distance: 258.8
click at [432, 174] on quentale-workspace at bounding box center [362, 175] width 725 height 350
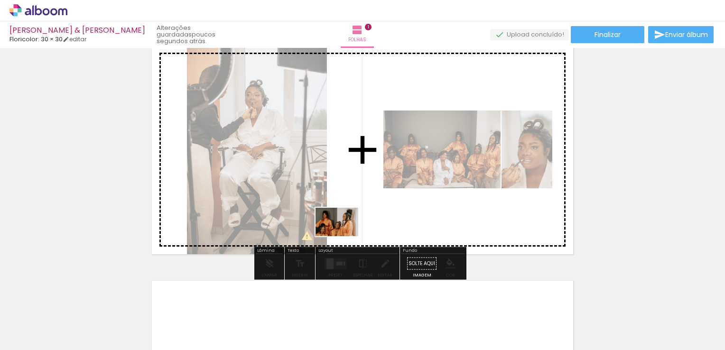
drag, startPoint x: 259, startPoint y: 329, endPoint x: 378, endPoint y: 218, distance: 163.1
click at [378, 218] on quentale-workspace at bounding box center [362, 175] width 725 height 350
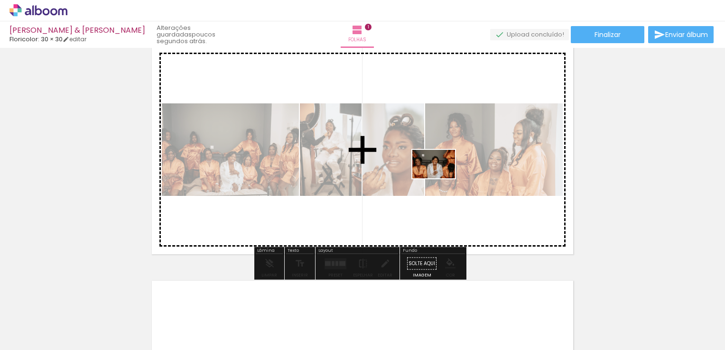
drag, startPoint x: 318, startPoint y: 324, endPoint x: 442, endPoint y: 177, distance: 192.1
click at [442, 177] on quentale-workspace at bounding box center [362, 175] width 725 height 350
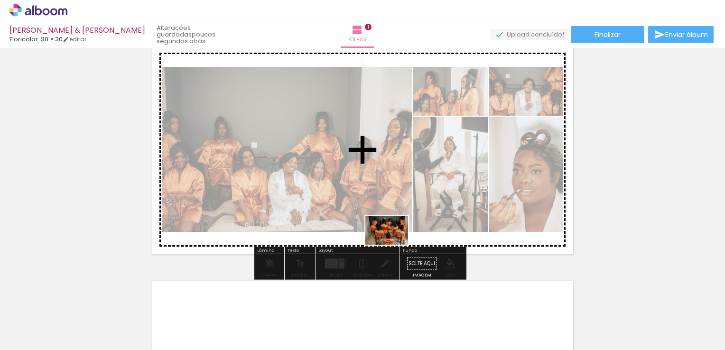
drag, startPoint x: 375, startPoint y: 329, endPoint x: 397, endPoint y: 164, distance: 166.5
click at [397, 164] on quentale-workspace at bounding box center [362, 175] width 725 height 350
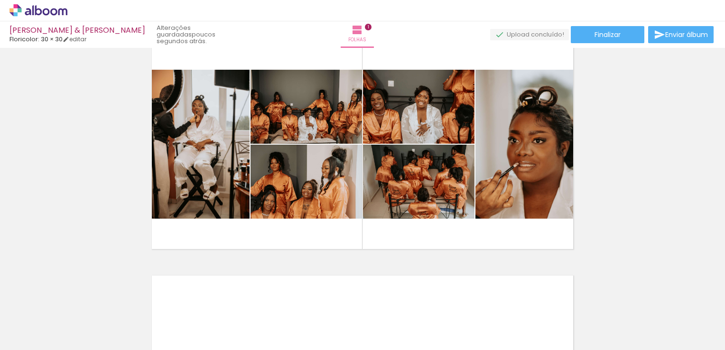
scroll to position [0, 0]
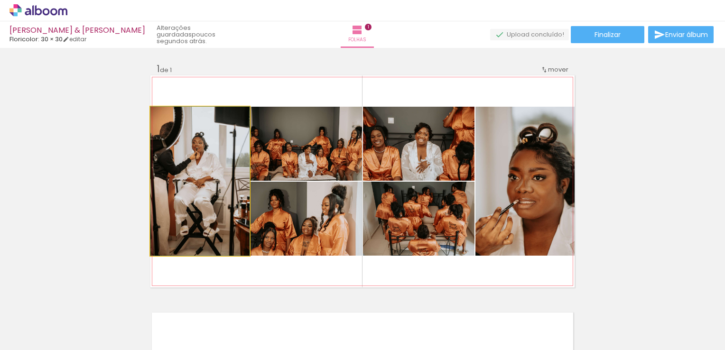
click at [186, 155] on quentale-photo at bounding box center [199, 181] width 99 height 149
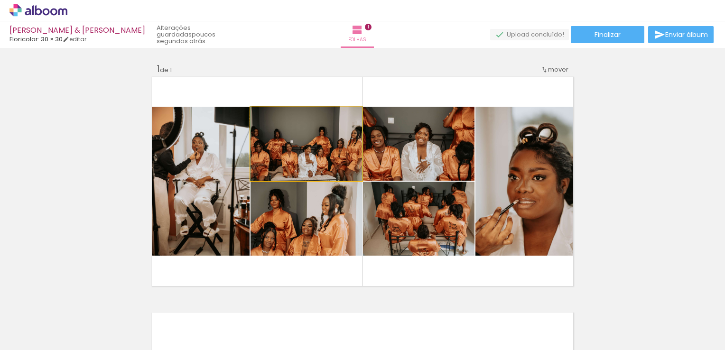
click at [288, 166] on quentale-photo at bounding box center [305, 144] width 111 height 74
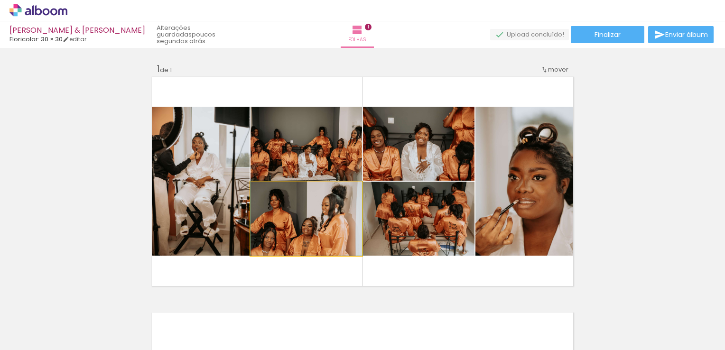
click at [308, 224] on quentale-photo at bounding box center [305, 219] width 111 height 74
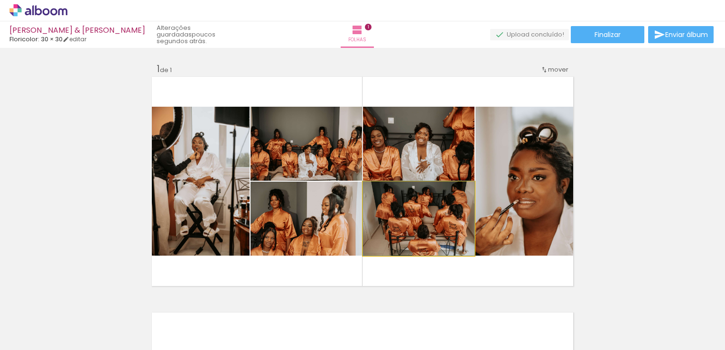
click at [418, 217] on quentale-photo at bounding box center [418, 219] width 111 height 74
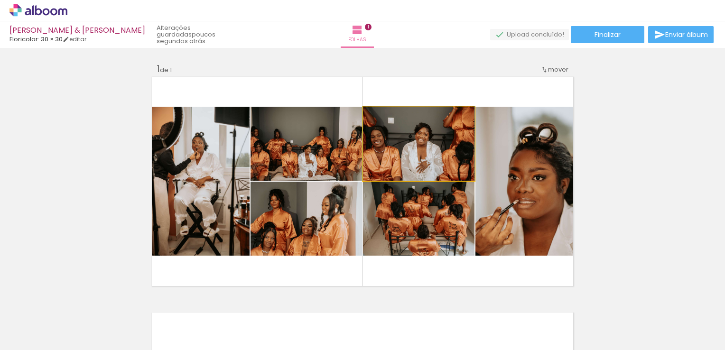
click at [410, 135] on quentale-photo at bounding box center [418, 144] width 111 height 74
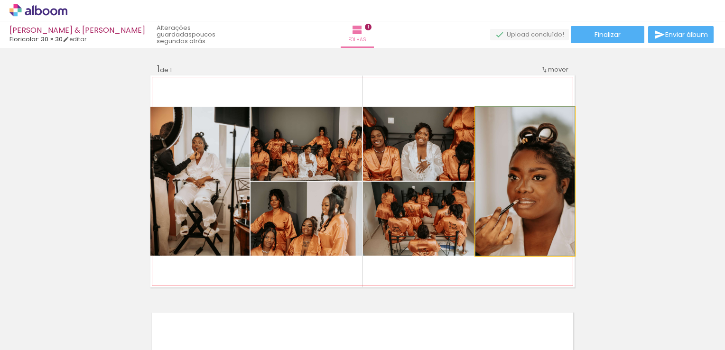
click at [520, 191] on quentale-photo at bounding box center [524, 181] width 99 height 149
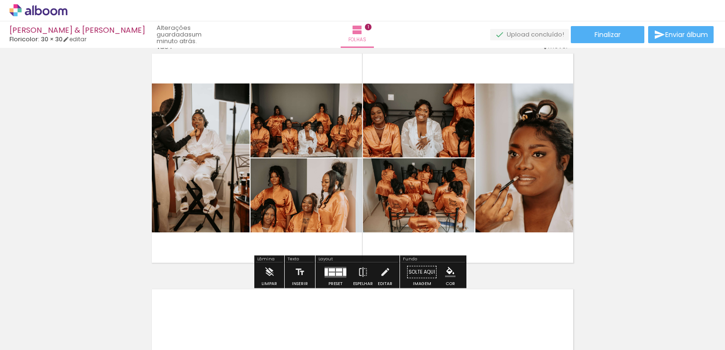
scroll to position [19, 0]
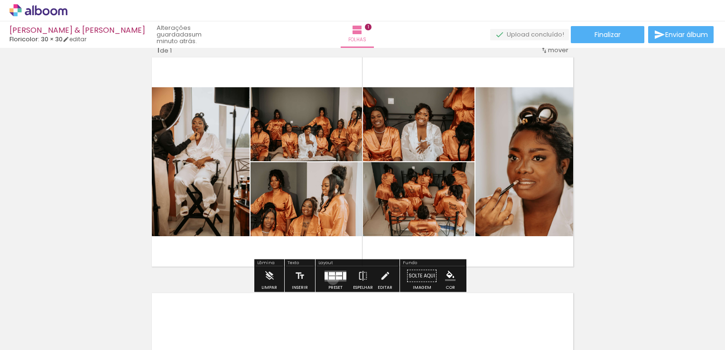
click at [331, 278] on div at bounding box center [332, 277] width 6 height 3
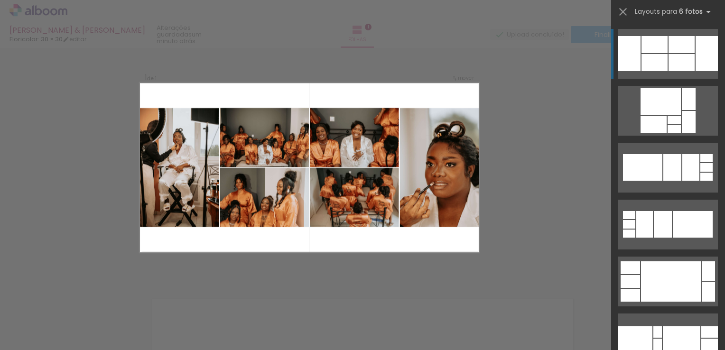
scroll to position [12, 0]
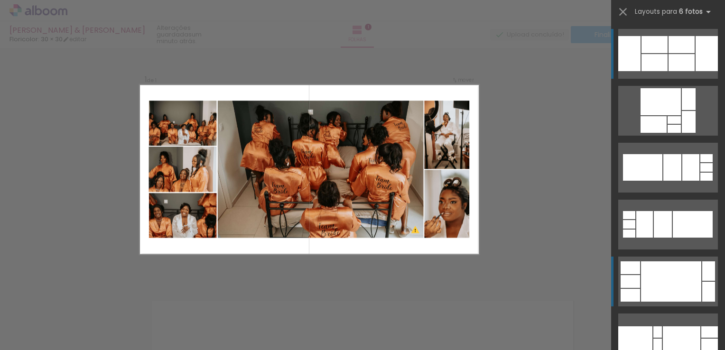
click at [658, 290] on div at bounding box center [671, 281] width 60 height 40
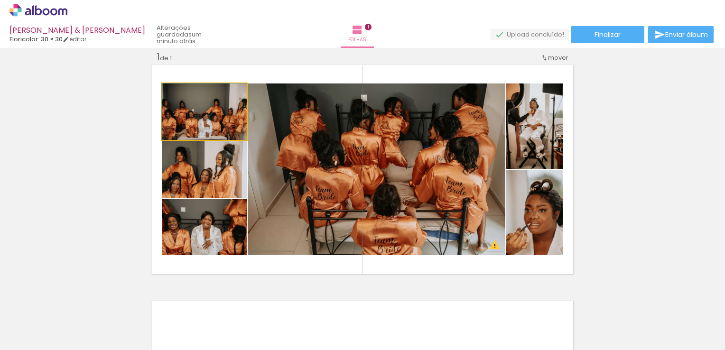
click at [219, 113] on quentale-photo at bounding box center [204, 111] width 85 height 56
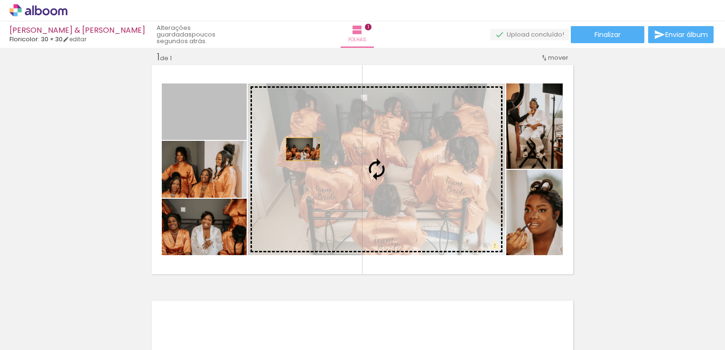
drag, startPoint x: 203, startPoint y: 119, endPoint x: 299, endPoint y: 149, distance: 100.9
click at [0, 0] on slot at bounding box center [0, 0] width 0 height 0
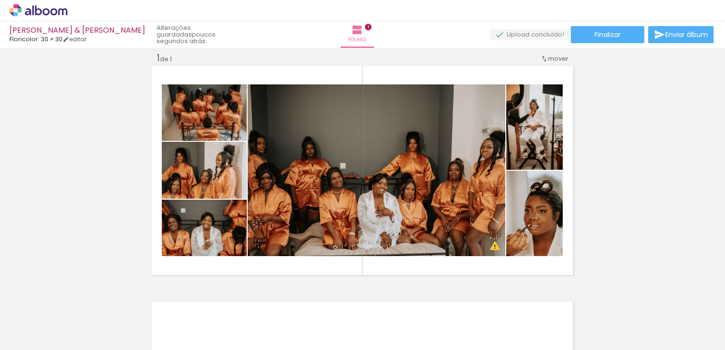
scroll to position [19, 0]
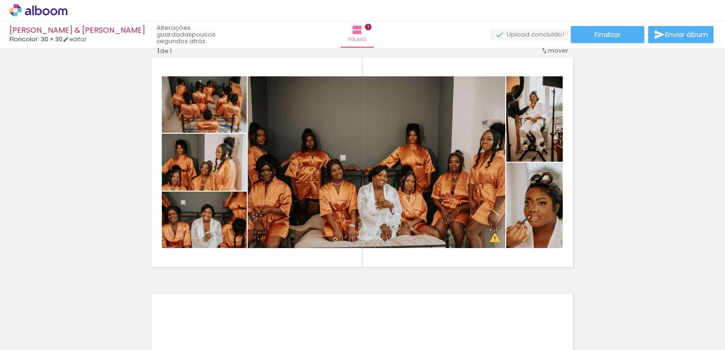
click at [521, 320] on div at bounding box center [518, 318] width 31 height 47
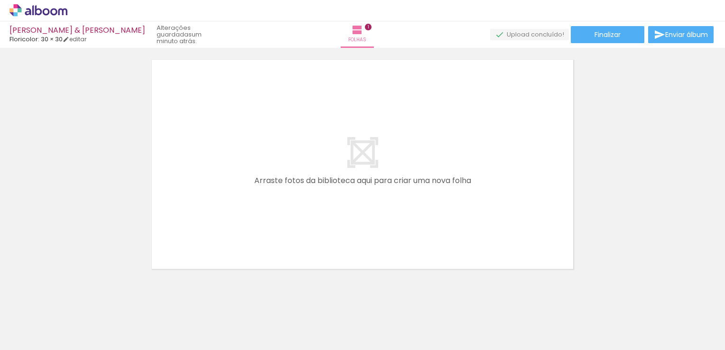
scroll to position [265, 0]
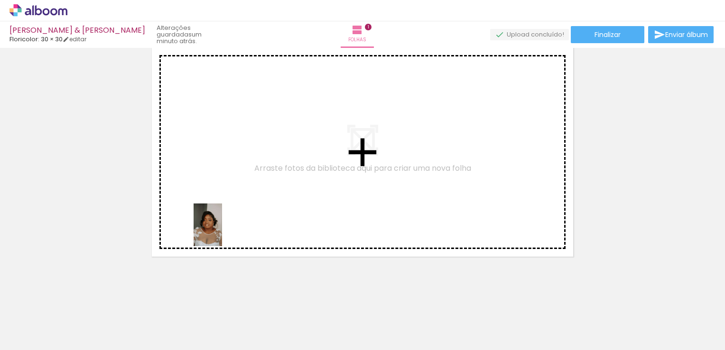
drag, startPoint x: 194, startPoint y: 329, endPoint x: 222, endPoint y: 232, distance: 101.3
click at [222, 232] on quentale-workspace at bounding box center [362, 175] width 725 height 350
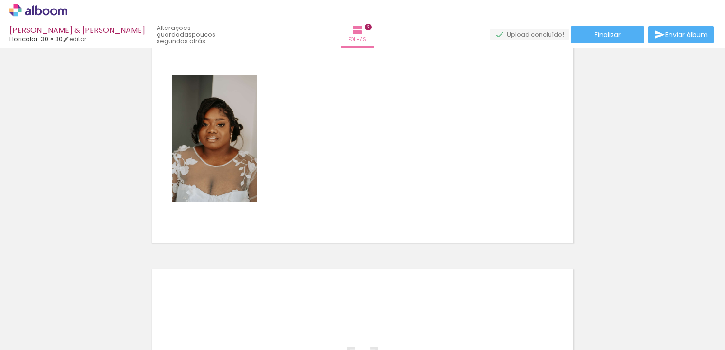
scroll to position [0, 4330]
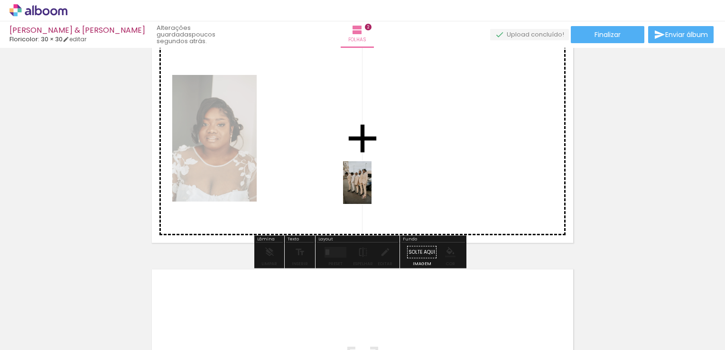
drag, startPoint x: 498, startPoint y: 322, endPoint x: 335, endPoint y: 166, distance: 225.1
click at [335, 166] on quentale-workspace at bounding box center [362, 175] width 725 height 350
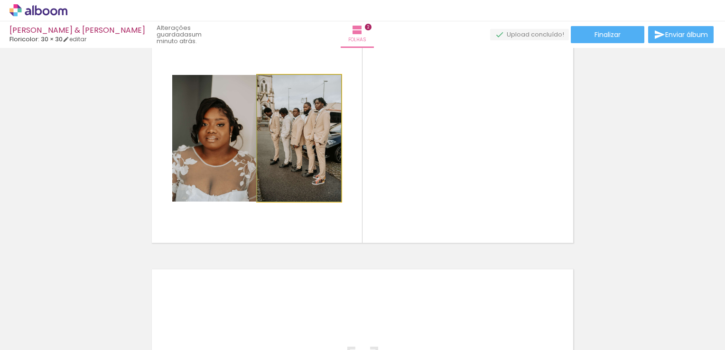
click at [275, 123] on quentale-photo at bounding box center [299, 138] width 84 height 127
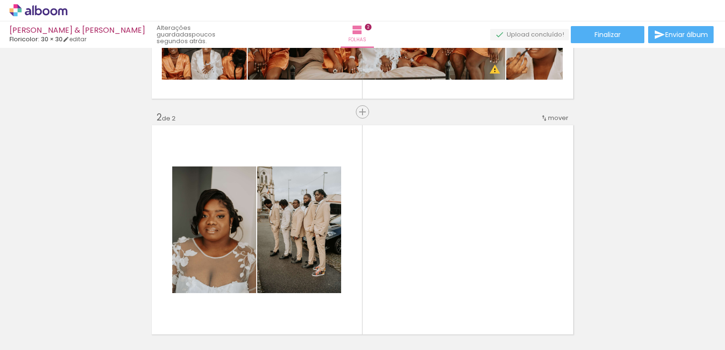
scroll to position [129, 0]
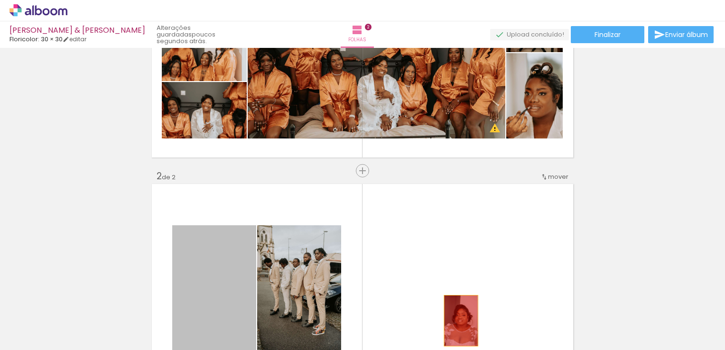
drag, startPoint x: 221, startPoint y: 259, endPoint x: 452, endPoint y: 323, distance: 239.7
click at [452, 323] on quentale-workspace at bounding box center [362, 175] width 725 height 350
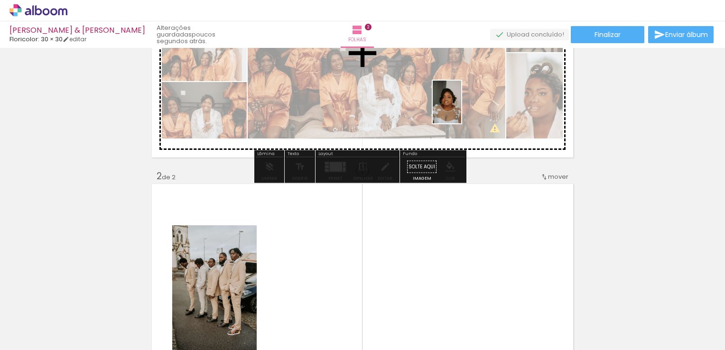
drag, startPoint x: 450, startPoint y: 332, endPoint x: 461, endPoint y: 109, distance: 222.7
click at [461, 109] on quentale-workspace at bounding box center [362, 175] width 725 height 350
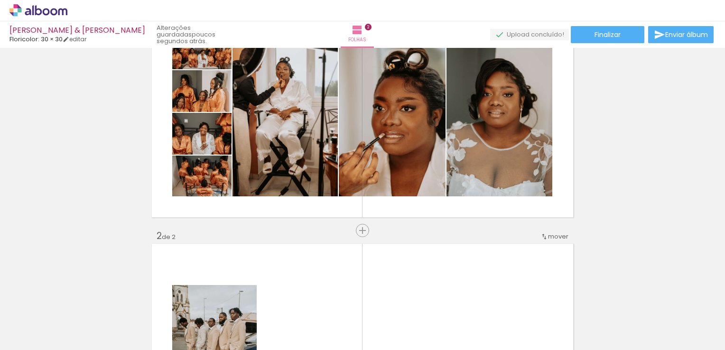
scroll to position [68, 0]
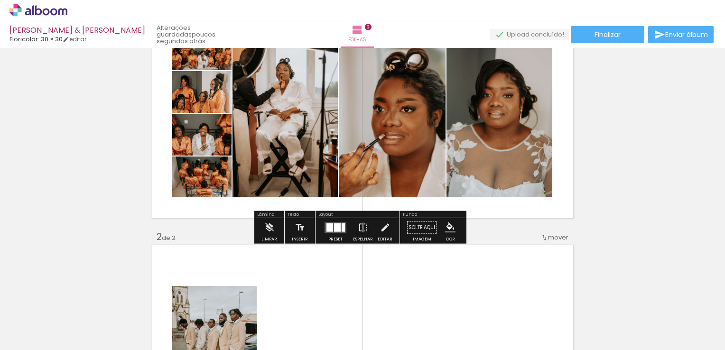
click at [331, 230] on quentale-layouter at bounding box center [335, 227] width 22 height 11
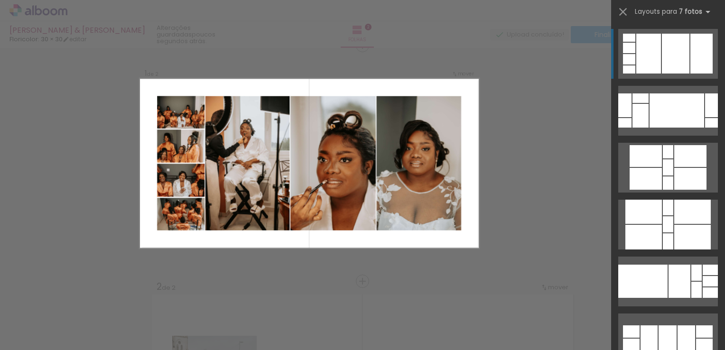
scroll to position [12, 0]
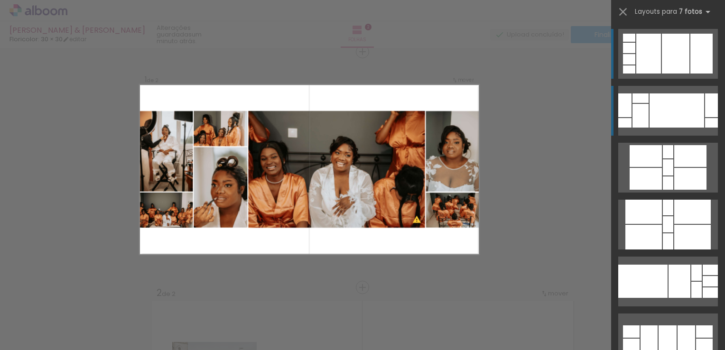
click at [688, 111] on div at bounding box center [676, 110] width 55 height 34
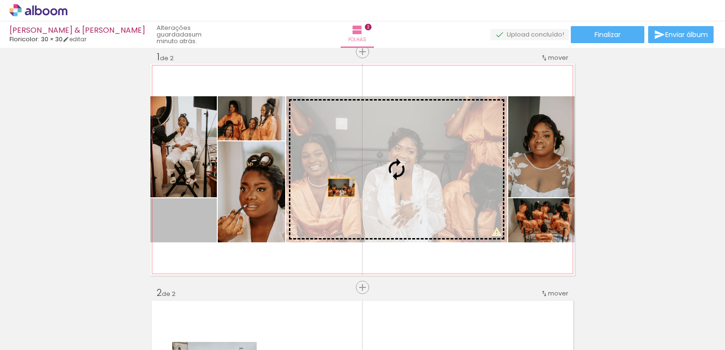
drag, startPoint x: 165, startPoint y: 242, endPoint x: 340, endPoint y: 185, distance: 183.4
click at [0, 0] on slot at bounding box center [0, 0] width 0 height 0
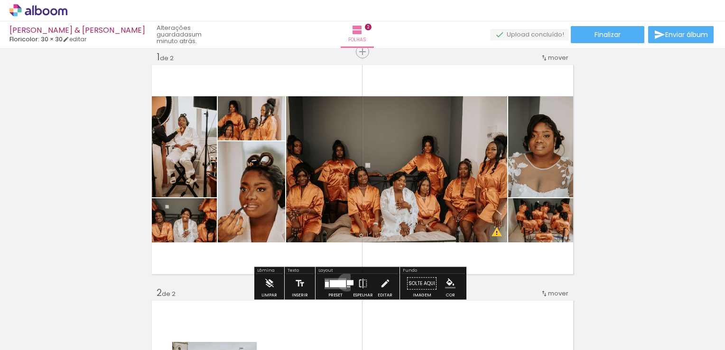
click at [347, 282] on div at bounding box center [350, 282] width 7 height 5
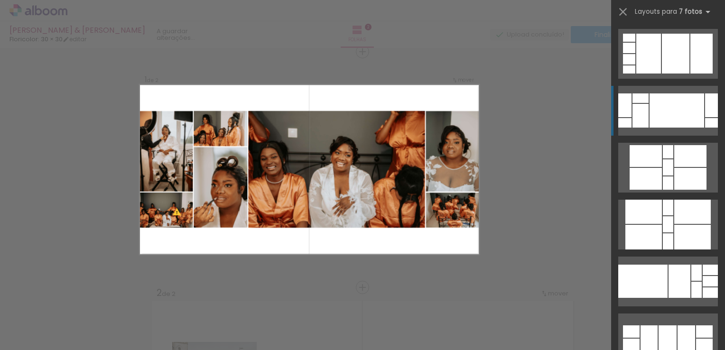
scroll to position [57, 0]
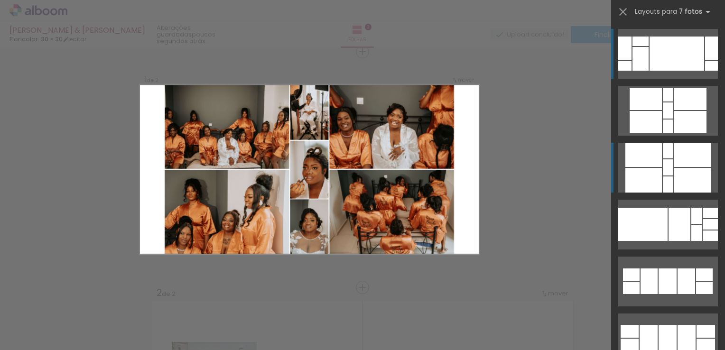
click at [674, 151] on div at bounding box center [692, 155] width 37 height 24
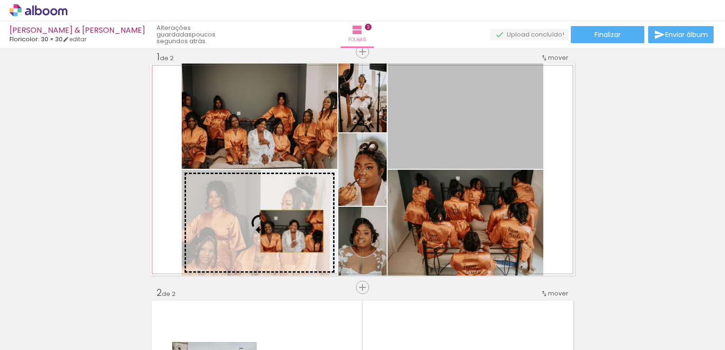
drag, startPoint x: 500, startPoint y: 130, endPoint x: 288, endPoint y: 231, distance: 234.8
click at [0, 0] on slot at bounding box center [0, 0] width 0 height 0
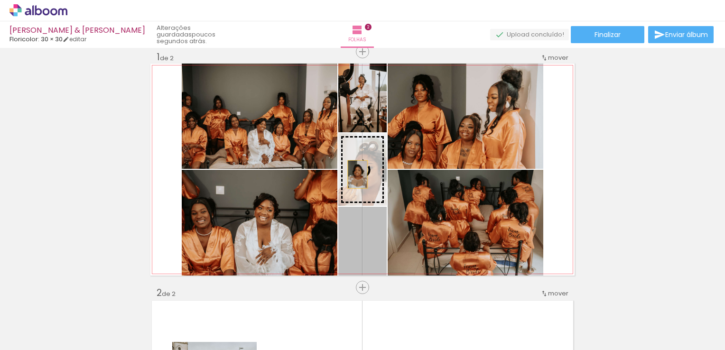
drag, startPoint x: 353, startPoint y: 243, endPoint x: 354, endPoint y: 173, distance: 70.7
click at [0, 0] on slot at bounding box center [0, 0] width 0 height 0
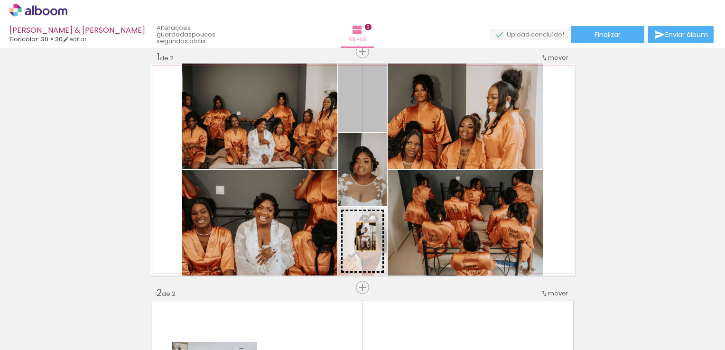
drag, startPoint x: 369, startPoint y: 111, endPoint x: 362, endPoint y: 238, distance: 127.3
click at [0, 0] on slot at bounding box center [0, 0] width 0 height 0
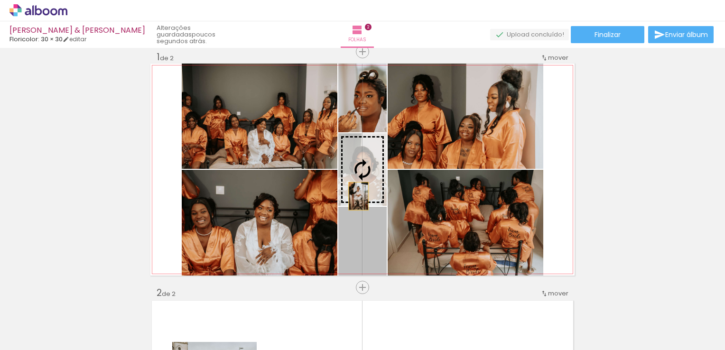
drag, startPoint x: 354, startPoint y: 259, endPoint x: 353, endPoint y: 187, distance: 71.6
click at [0, 0] on slot at bounding box center [0, 0] width 0 height 0
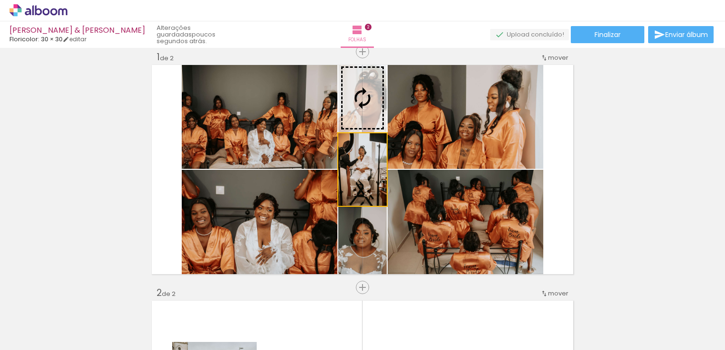
drag, startPoint x: 370, startPoint y: 182, endPoint x: 365, endPoint y: 126, distance: 56.2
click at [0, 0] on slot at bounding box center [0, 0] width 0 height 0
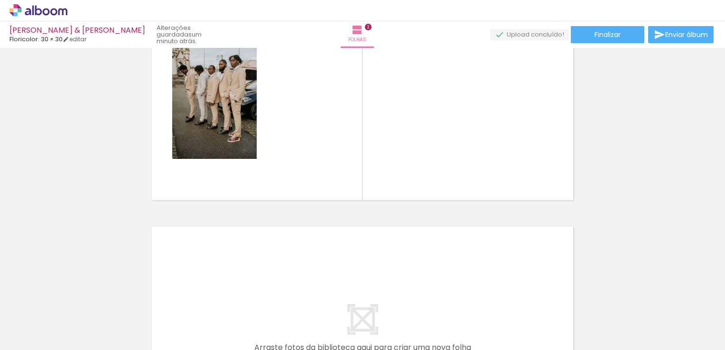
scroll to position [275, 0]
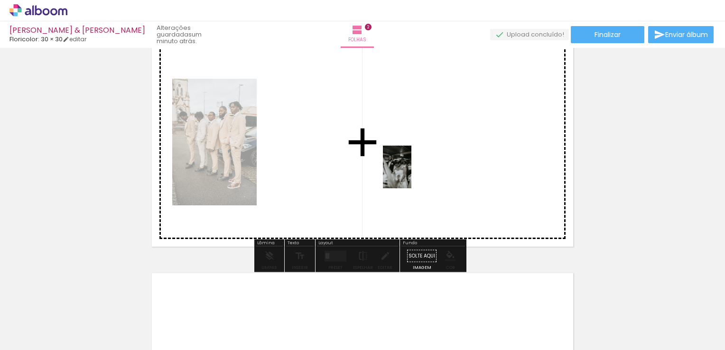
drag, startPoint x: 453, startPoint y: 326, endPoint x: 408, endPoint y: 161, distance: 170.8
click at [408, 161] on quentale-workspace at bounding box center [362, 175] width 725 height 350
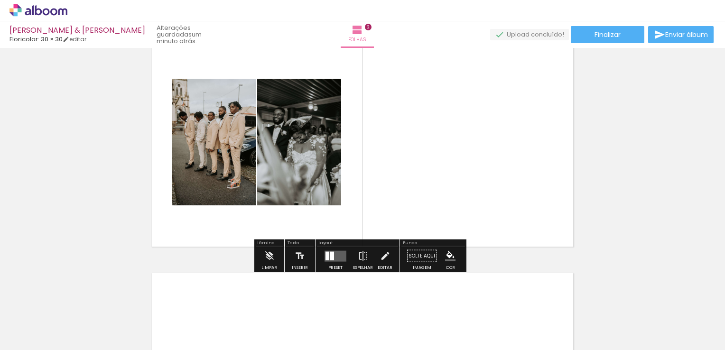
scroll to position [0, 4433]
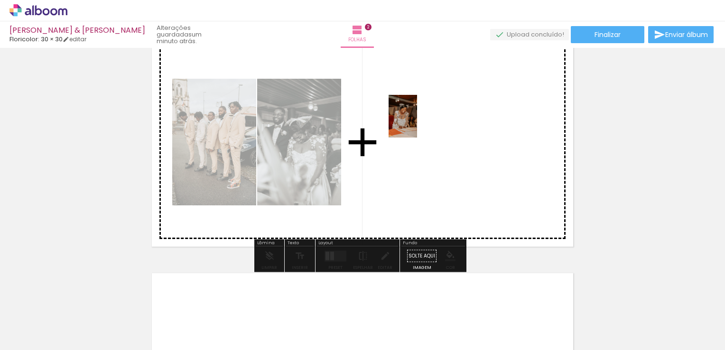
drag, startPoint x: 495, startPoint y: 327, endPoint x: 417, endPoint y: 123, distance: 217.8
click at [417, 123] on quentale-workspace at bounding box center [362, 175] width 725 height 350
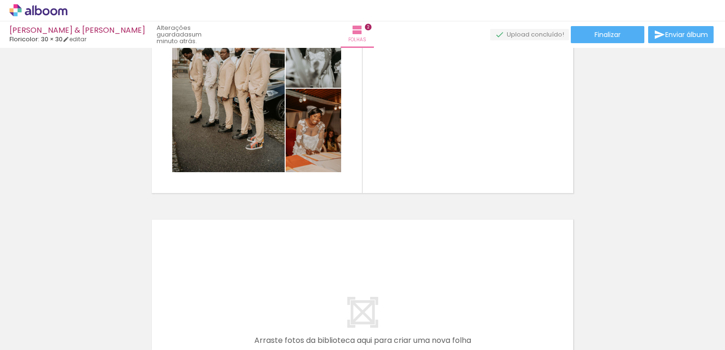
scroll to position [0, 4668]
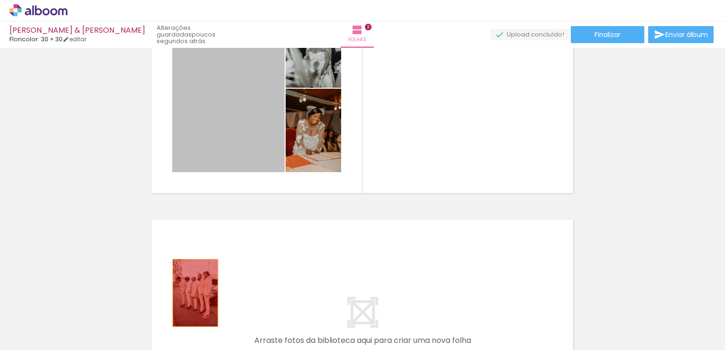
drag, startPoint x: 237, startPoint y: 120, endPoint x: 192, endPoint y: 293, distance: 178.9
click at [192, 293] on quentale-workspace at bounding box center [362, 175] width 725 height 350
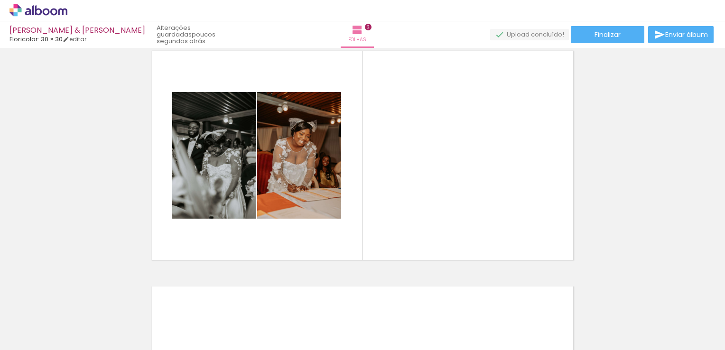
scroll to position [255, 0]
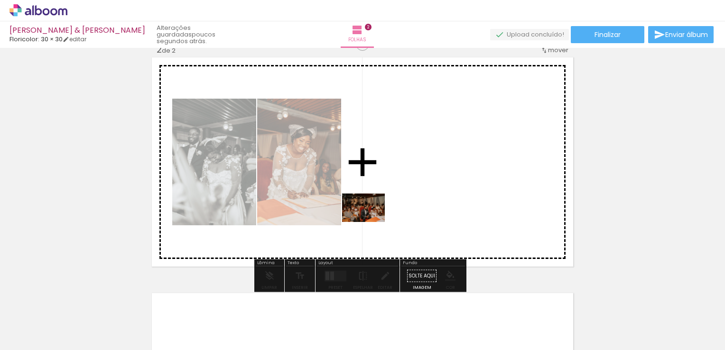
drag, startPoint x: 324, startPoint y: 329, endPoint x: 376, endPoint y: 213, distance: 127.2
click at [376, 213] on quentale-workspace at bounding box center [362, 175] width 725 height 350
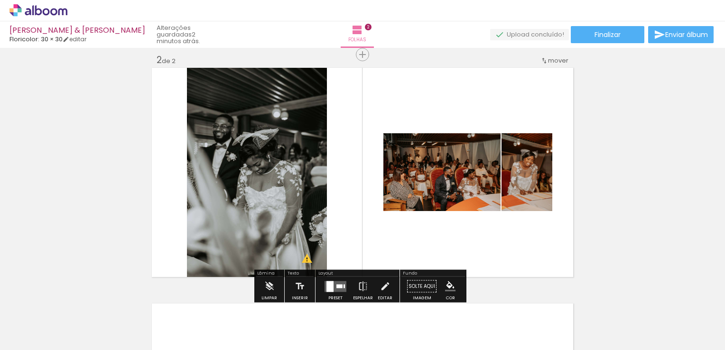
scroll to position [286, 0]
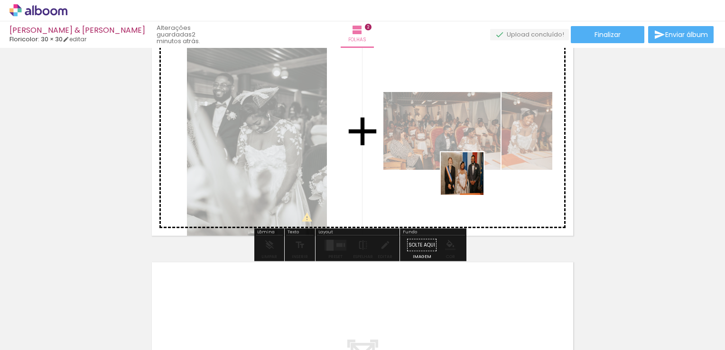
drag, startPoint x: 371, startPoint y: 323, endPoint x: 469, endPoint y: 181, distance: 172.6
click at [469, 181] on quentale-workspace at bounding box center [362, 175] width 725 height 350
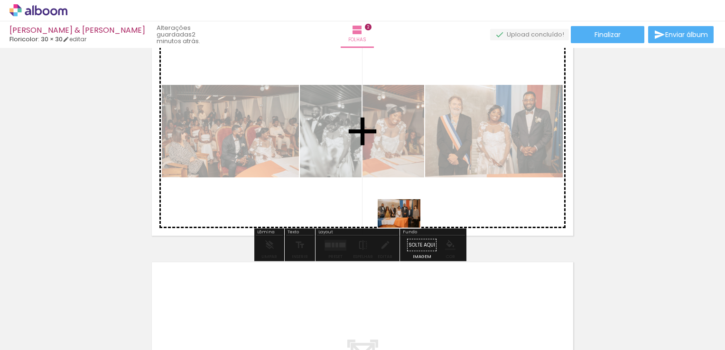
drag, startPoint x: 418, startPoint y: 332, endPoint x: 406, endPoint y: 227, distance: 106.0
click at [406, 227] on quentale-workspace at bounding box center [362, 175] width 725 height 350
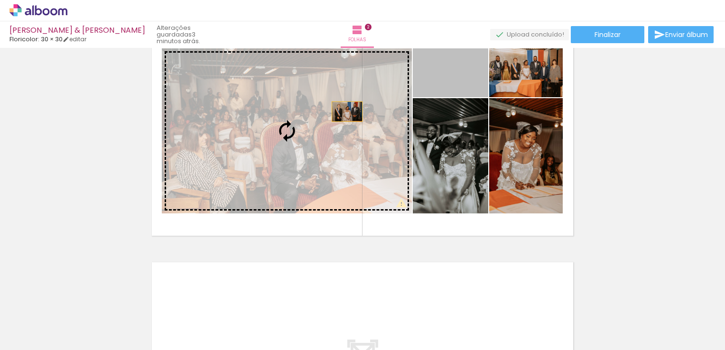
drag, startPoint x: 443, startPoint y: 80, endPoint x: 340, endPoint y: 112, distance: 108.2
click at [0, 0] on slot at bounding box center [0, 0] width 0 height 0
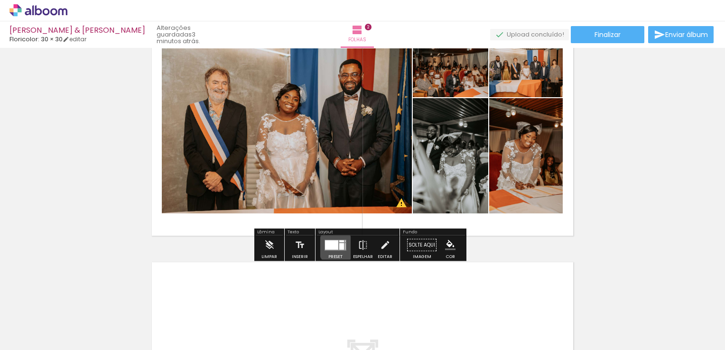
click at [339, 247] on div at bounding box center [341, 246] width 5 height 7
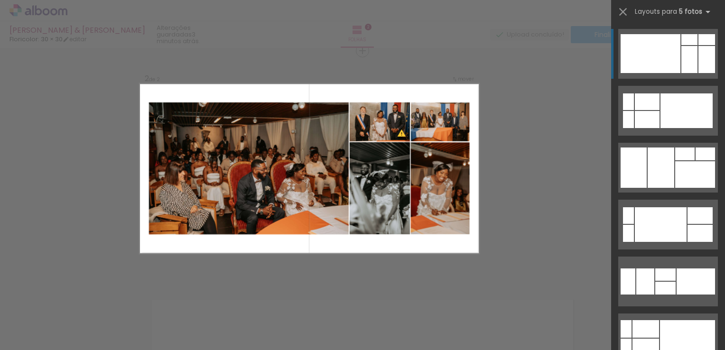
scroll to position [248, 0]
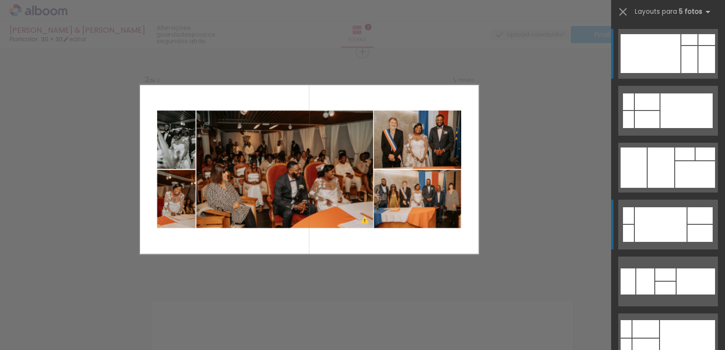
click at [671, 206] on quentale-layouter at bounding box center [668, 225] width 100 height 50
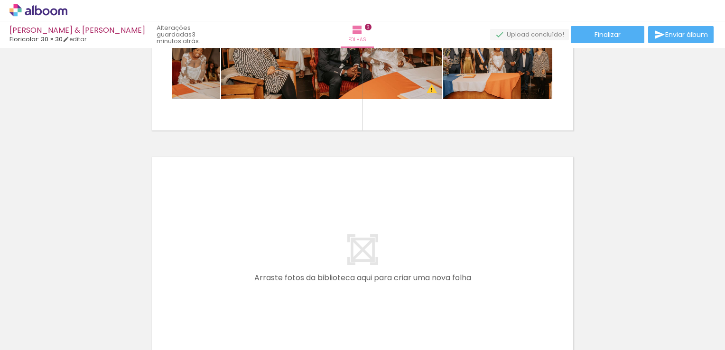
scroll to position [394, 0]
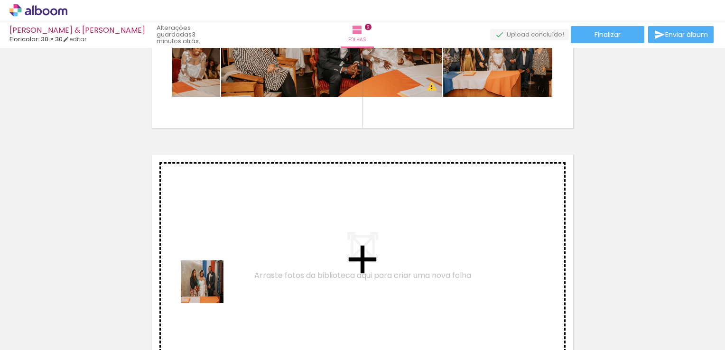
drag, startPoint x: 204, startPoint y: 320, endPoint x: 214, endPoint y: 270, distance: 50.8
click at [214, 270] on quentale-workspace at bounding box center [362, 175] width 725 height 350
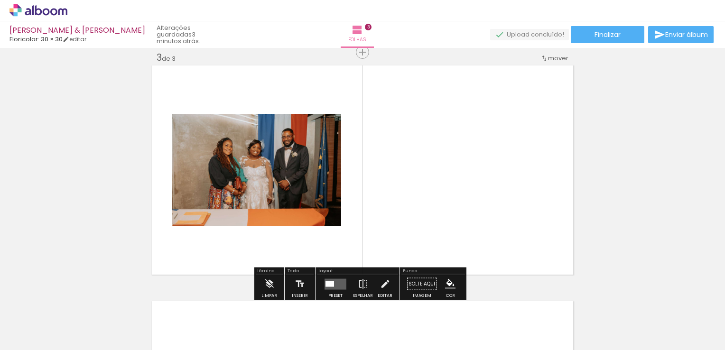
scroll to position [483, 0]
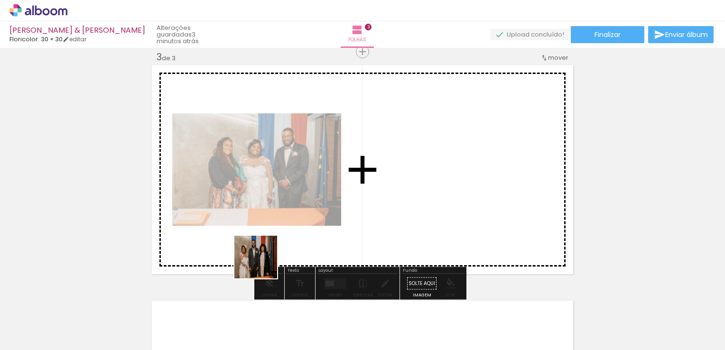
drag, startPoint x: 258, startPoint y: 318, endPoint x: 269, endPoint y: 240, distance: 78.6
click at [269, 240] on quentale-workspace at bounding box center [362, 175] width 725 height 350
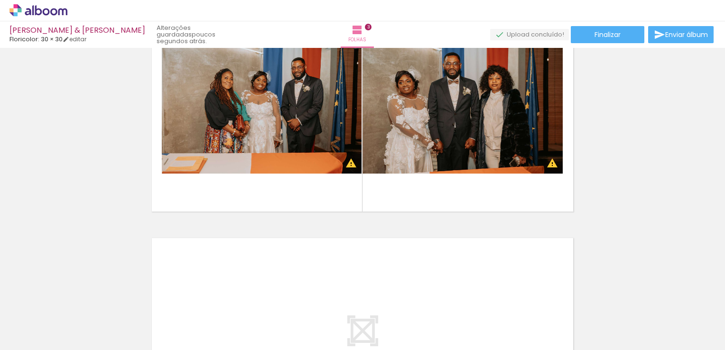
scroll to position [548, 0]
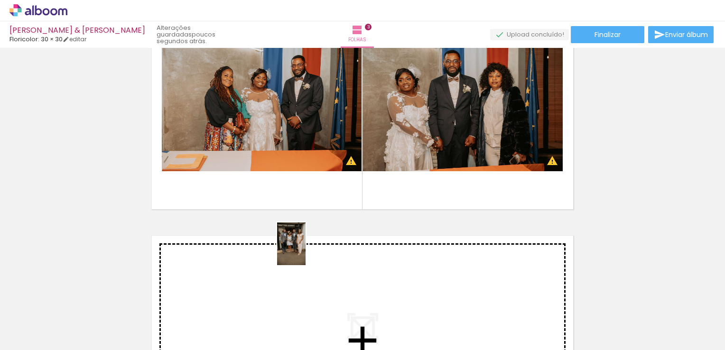
drag, startPoint x: 314, startPoint y: 335, endPoint x: 304, endPoint y: 246, distance: 89.7
click at [304, 246] on quentale-workspace at bounding box center [362, 175] width 725 height 350
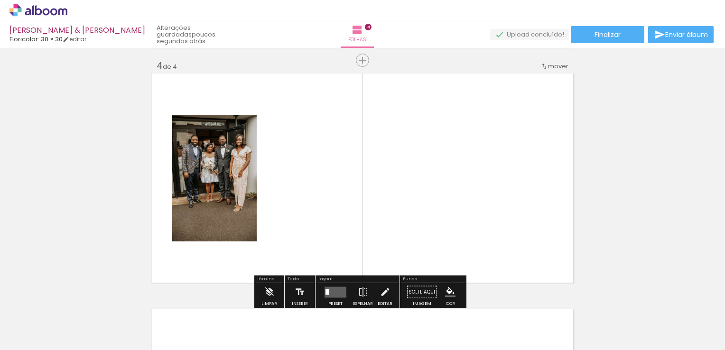
scroll to position [711, 0]
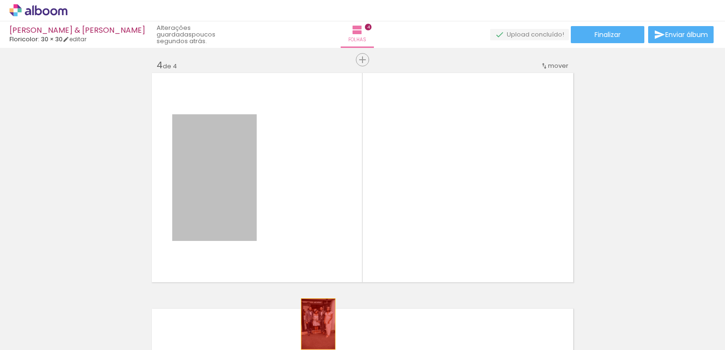
drag, startPoint x: 211, startPoint y: 169, endPoint x: 315, endPoint y: 323, distance: 185.7
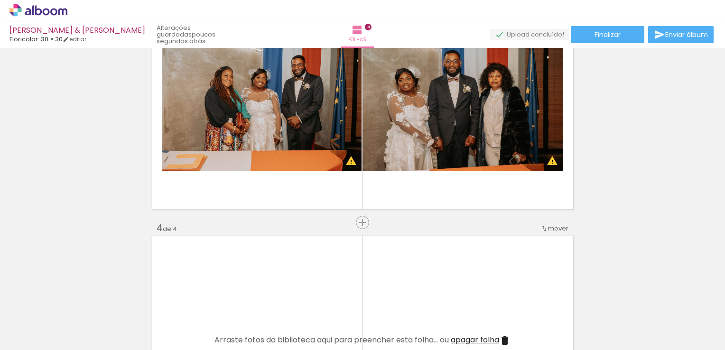
scroll to position [525, 0]
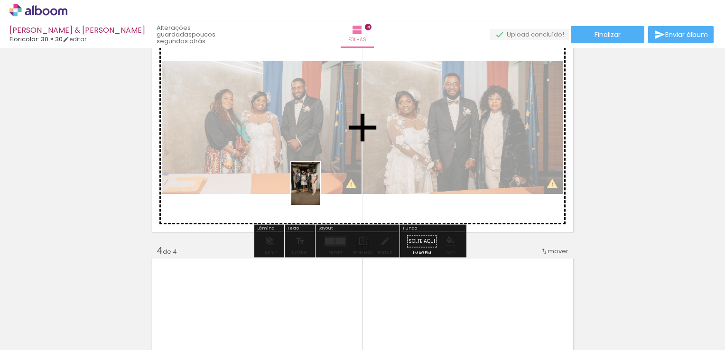
drag, startPoint x: 312, startPoint y: 318, endPoint x: 320, endPoint y: 191, distance: 127.4
click at [320, 191] on quentale-workspace at bounding box center [362, 175] width 725 height 350
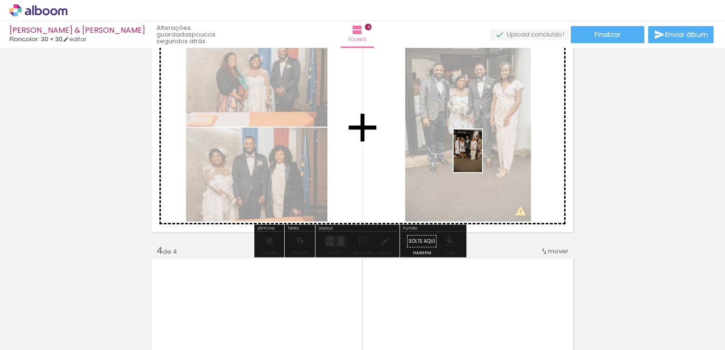
drag, startPoint x: 374, startPoint y: 333, endPoint x: 483, endPoint y: 157, distance: 207.4
click at [483, 157] on quentale-workspace at bounding box center [362, 175] width 725 height 350
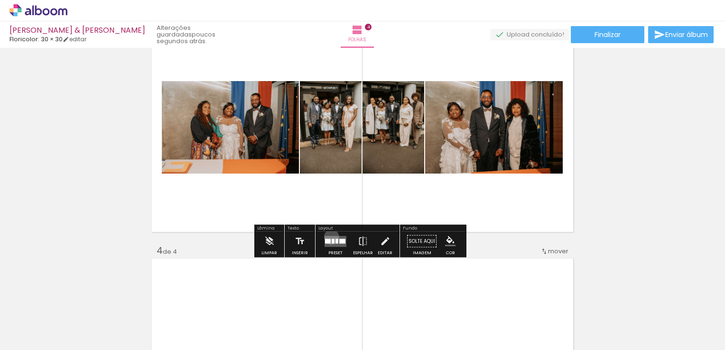
click at [329, 236] on quentale-layouter at bounding box center [335, 241] width 22 height 11
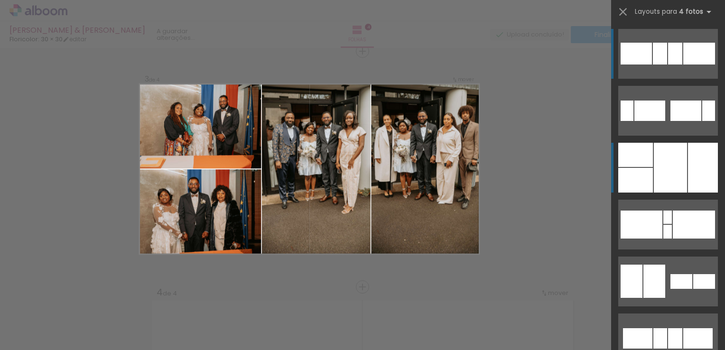
scroll to position [483, 0]
click at [688, 169] on div at bounding box center [703, 168] width 30 height 50
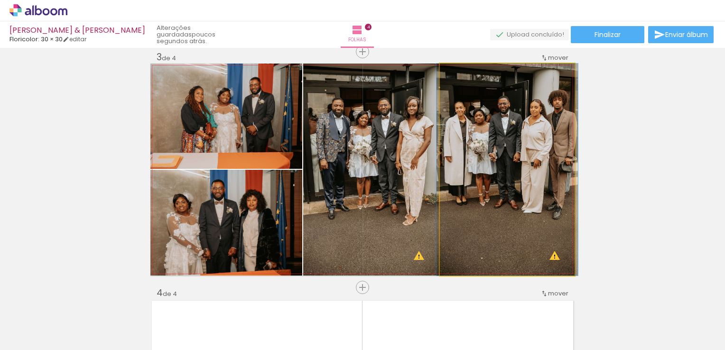
click at [541, 113] on quentale-photo at bounding box center [507, 170] width 135 height 212
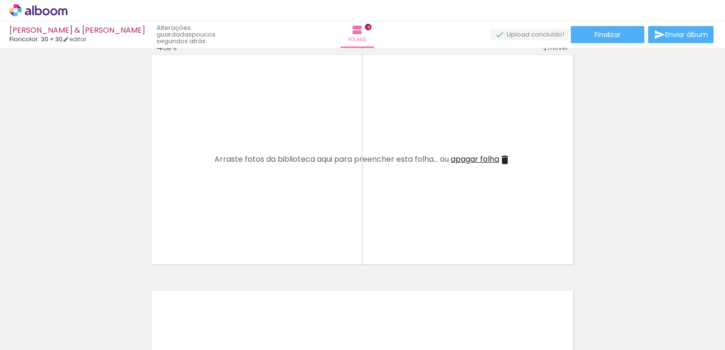
scroll to position [736, 0]
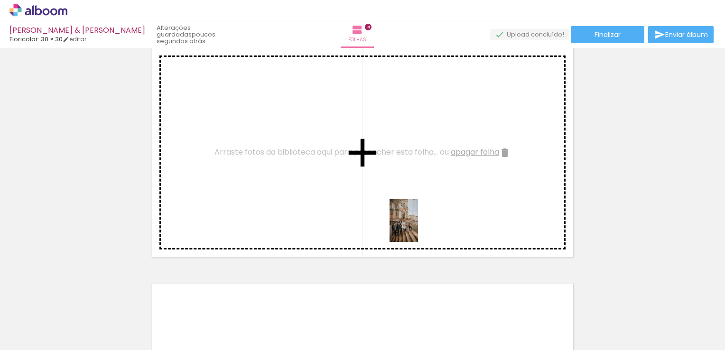
drag, startPoint x: 429, startPoint y: 319, endPoint x: 392, endPoint y: 163, distance: 160.5
click at [392, 163] on quentale-workspace at bounding box center [362, 175] width 725 height 350
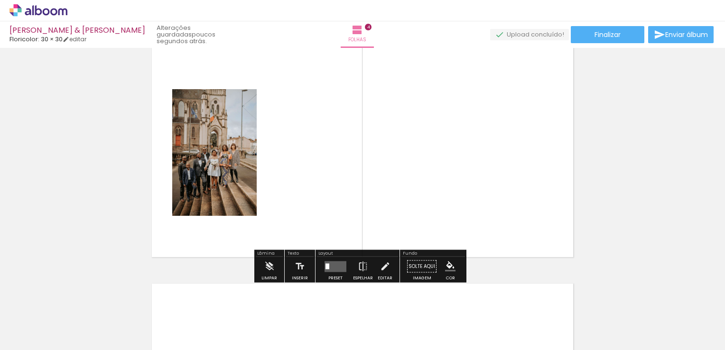
scroll to position [744, 0]
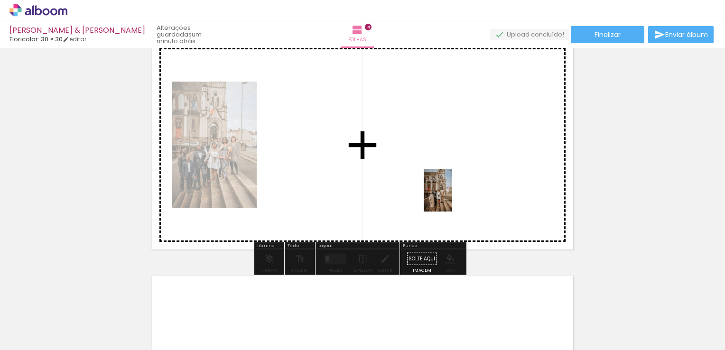
drag, startPoint x: 476, startPoint y: 322, endPoint x: 452, endPoint y: 197, distance: 127.1
click at [452, 197] on quentale-workspace at bounding box center [362, 175] width 725 height 350
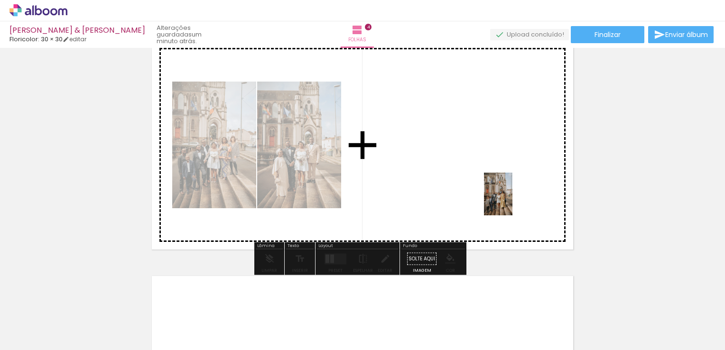
drag, startPoint x: 535, startPoint y: 315, endPoint x: 492, endPoint y: 181, distance: 140.5
click at [495, 182] on quentale-workspace at bounding box center [362, 175] width 725 height 350
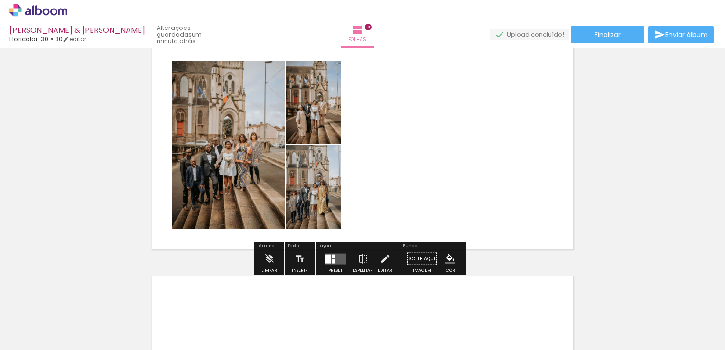
click at [539, 329] on div at bounding box center [526, 318] width 31 height 47
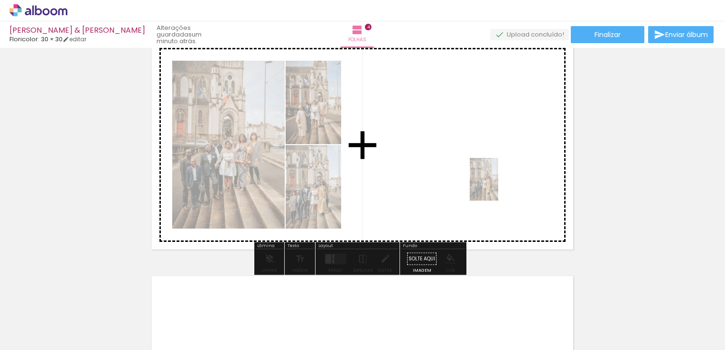
drag, startPoint x: 539, startPoint y: 329, endPoint x: 497, endPoint y: 186, distance: 149.2
click at [497, 186] on quentale-workspace at bounding box center [362, 175] width 725 height 350
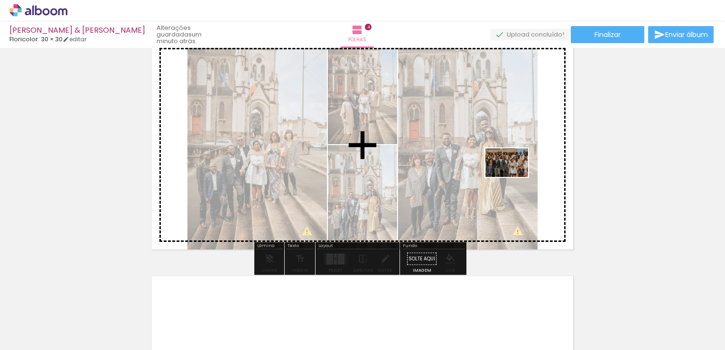
drag, startPoint x: 590, startPoint y: 326, endPoint x: 506, endPoint y: 175, distance: 173.4
click at [506, 175] on quentale-workspace at bounding box center [362, 175] width 725 height 350
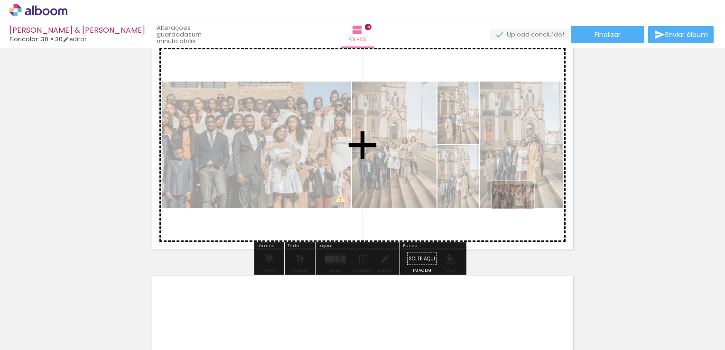
drag, startPoint x: 585, startPoint y: 325, endPoint x: 513, endPoint y: 201, distance: 143.9
click at [513, 201] on quentale-workspace at bounding box center [362, 175] width 725 height 350
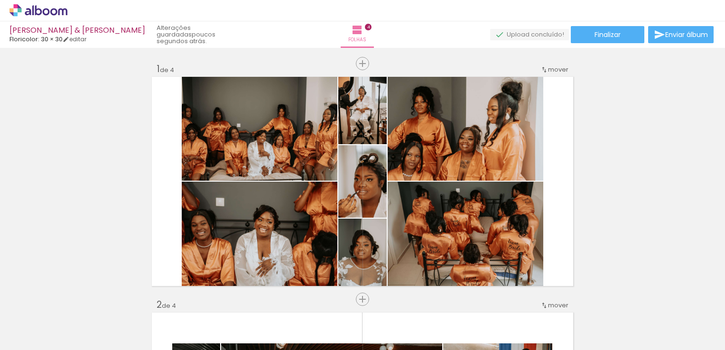
scroll to position [0, 4933]
